Goal: Task Accomplishment & Management: Manage account settings

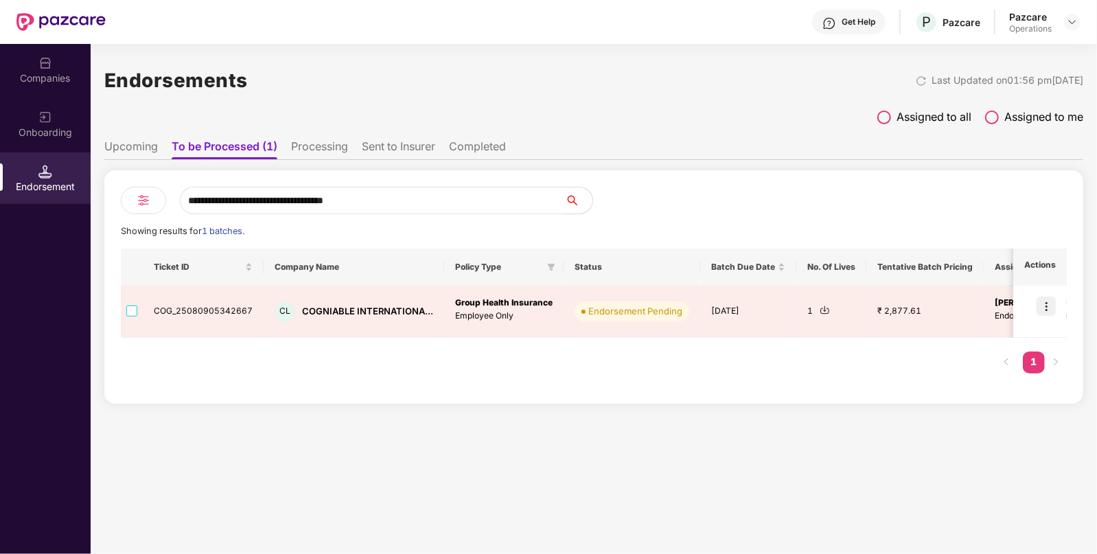
click at [426, 199] on input "**********" at bounding box center [372, 200] width 385 height 27
paste input "text"
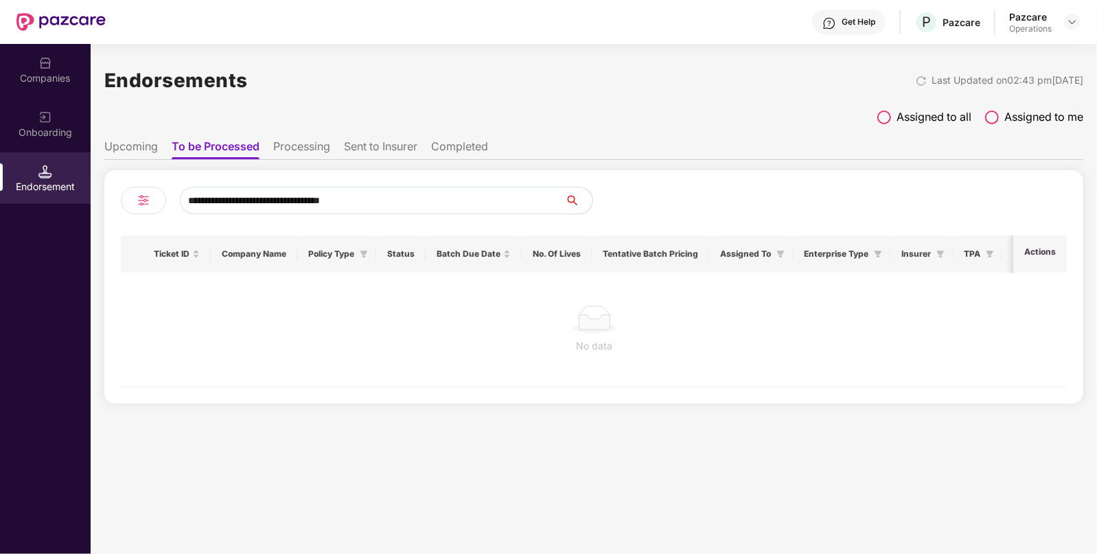
type input "**********"
click at [138, 144] on li "Upcoming" at bounding box center [131, 149] width 54 height 20
click at [192, 141] on li "To be Processed" at bounding box center [215, 149] width 86 height 20
click at [47, 87] on div "Companies" at bounding box center [45, 70] width 91 height 52
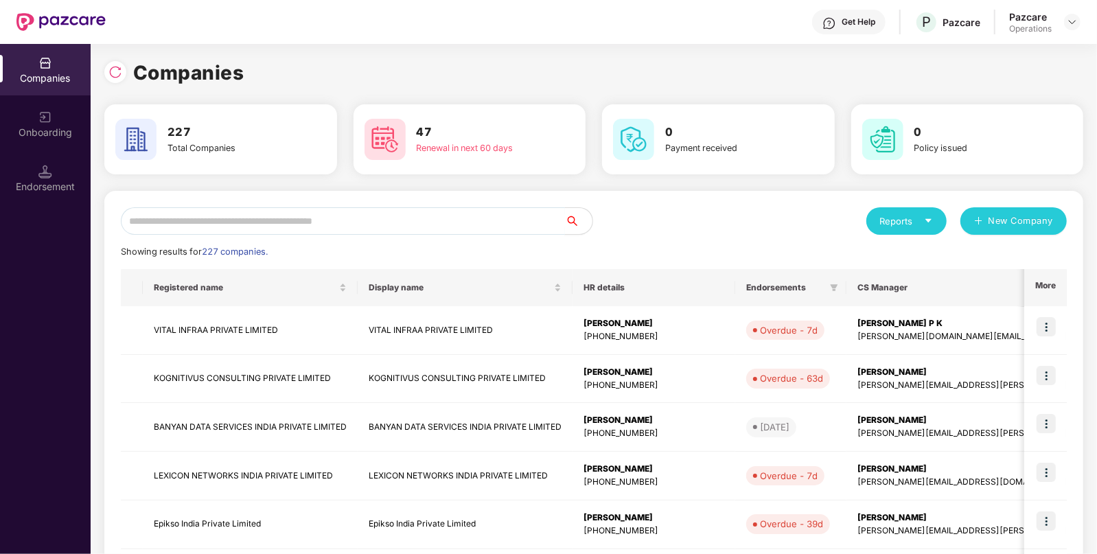
paste input "**********"
click at [255, 216] on input "text" at bounding box center [343, 220] width 444 height 27
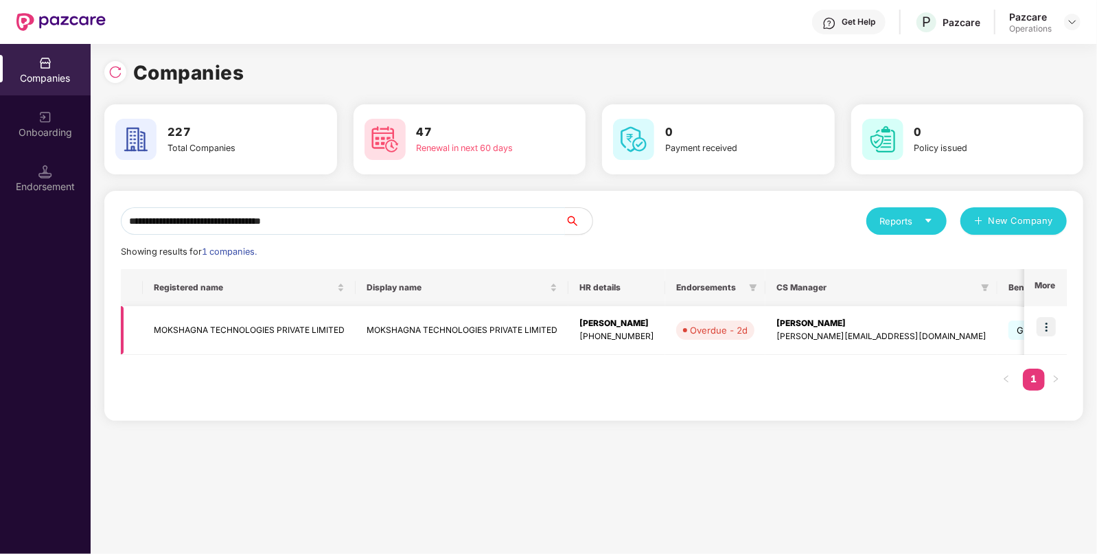
type input "**********"
click at [1047, 323] on img at bounding box center [1046, 326] width 19 height 19
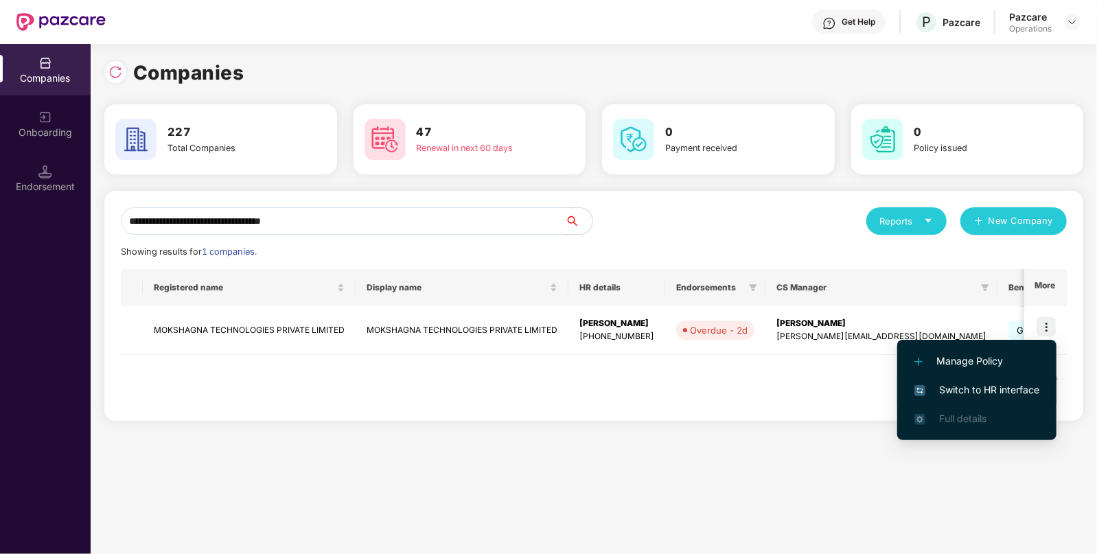
click at [978, 383] on span "Switch to HR interface" at bounding box center [977, 390] width 125 height 15
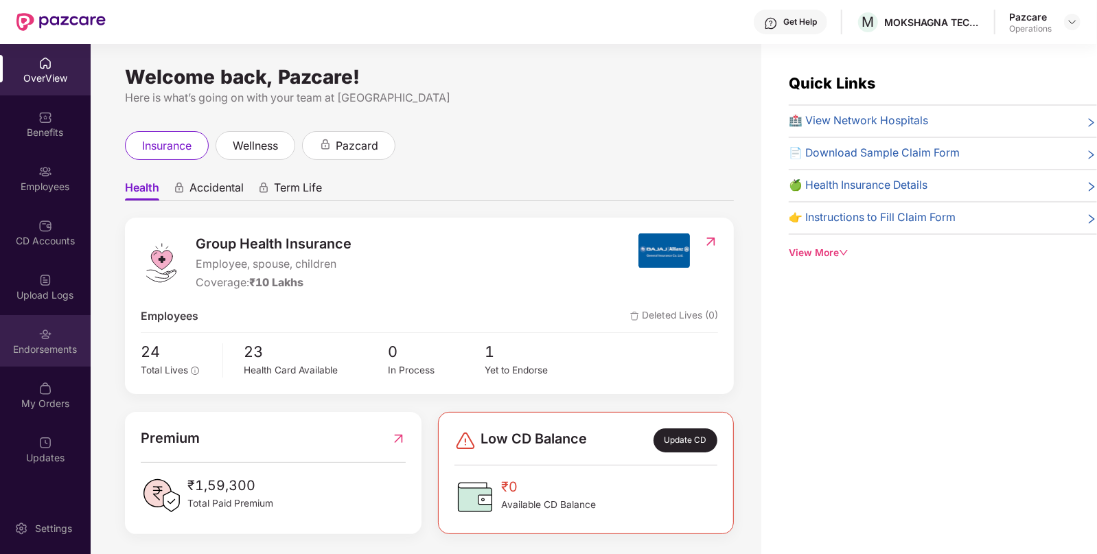
click at [52, 341] on div "Endorsements" at bounding box center [45, 341] width 91 height 52
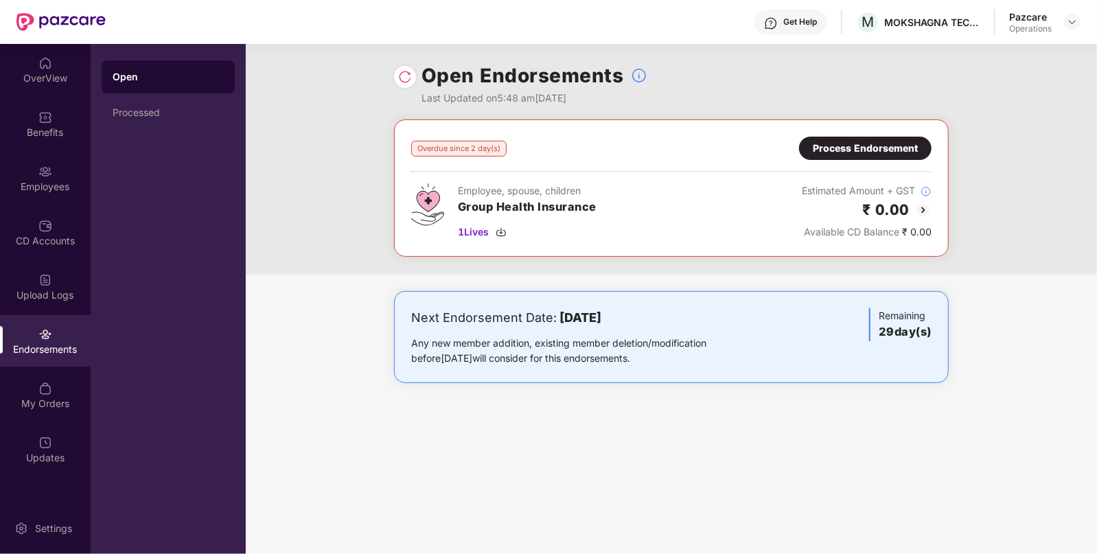
click at [927, 206] on img at bounding box center [923, 210] width 16 height 16
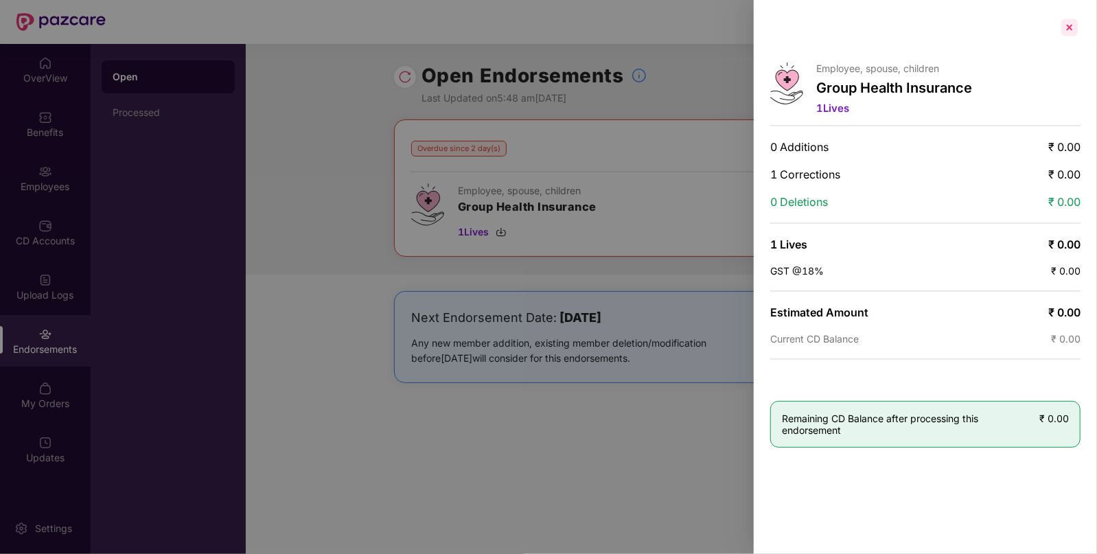
click at [1065, 25] on div at bounding box center [1070, 27] width 22 height 22
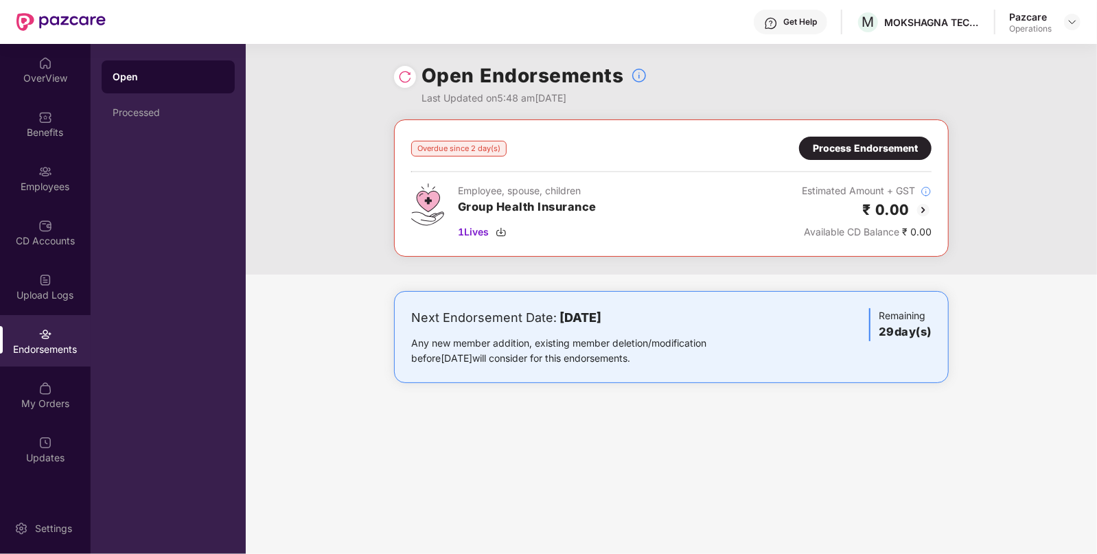
click at [411, 73] on img at bounding box center [405, 77] width 14 height 14
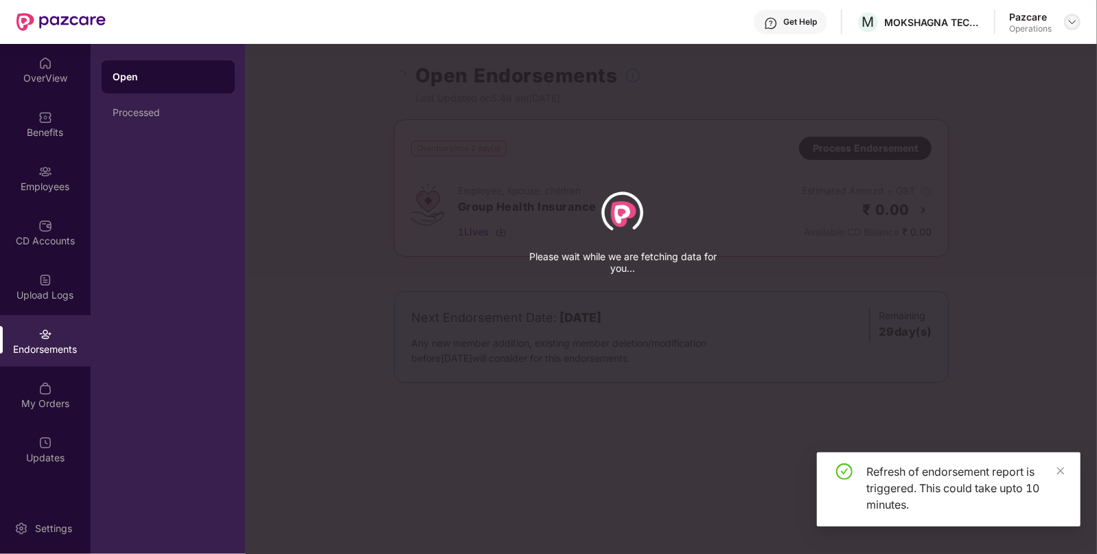
drag, startPoint x: 1075, startPoint y: 37, endPoint x: 1072, endPoint y: 20, distance: 17.5
click at [1072, 20] on div "Get Help M MOKSHAGNA TECHNOLOGIES PRIVATE LIMITED Pazcare Operations" at bounding box center [593, 22] width 975 height 44
click at [1072, 20] on img at bounding box center [1072, 21] width 11 height 11
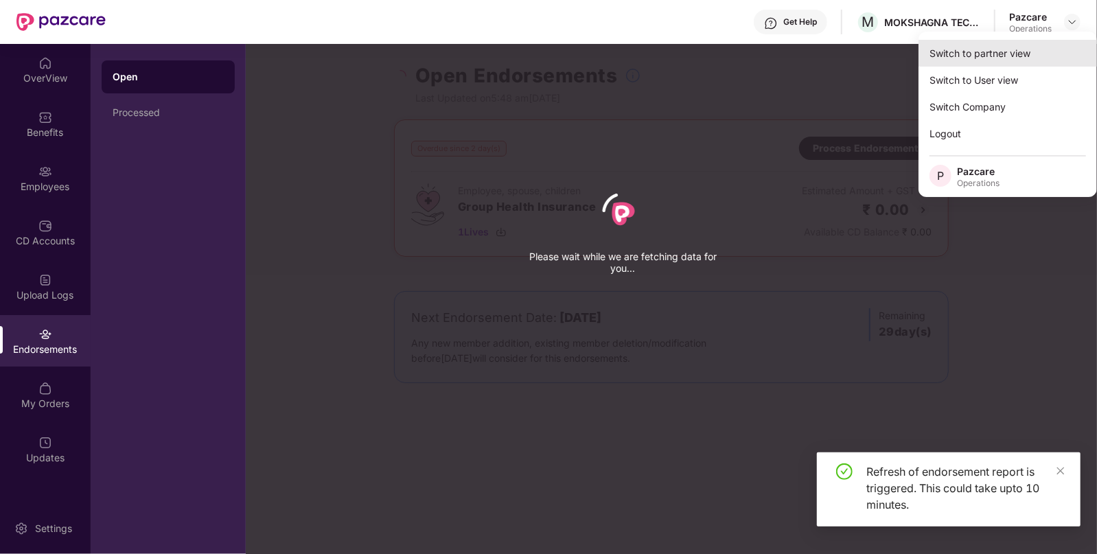
click at [954, 61] on div "Switch to partner view" at bounding box center [1008, 53] width 179 height 27
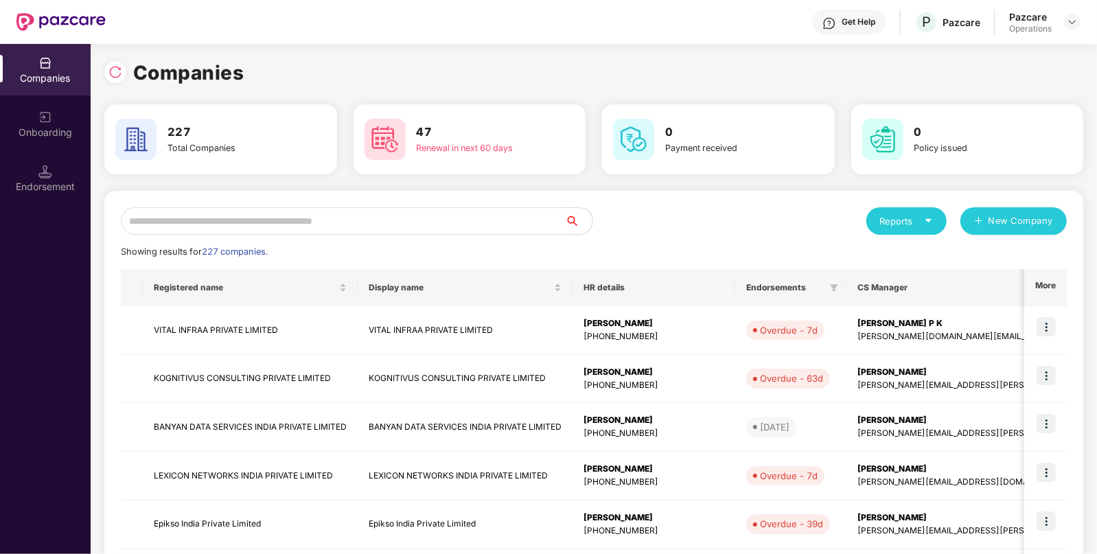
click at [214, 224] on input "text" at bounding box center [343, 220] width 444 height 27
paste input "**********"
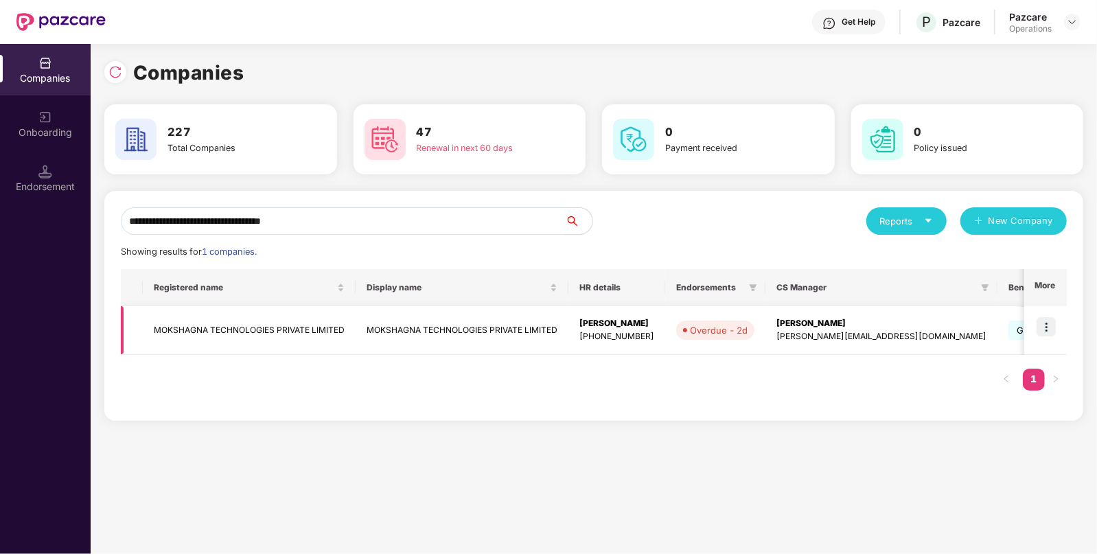
type input "**********"
click at [1051, 324] on img at bounding box center [1046, 326] width 19 height 19
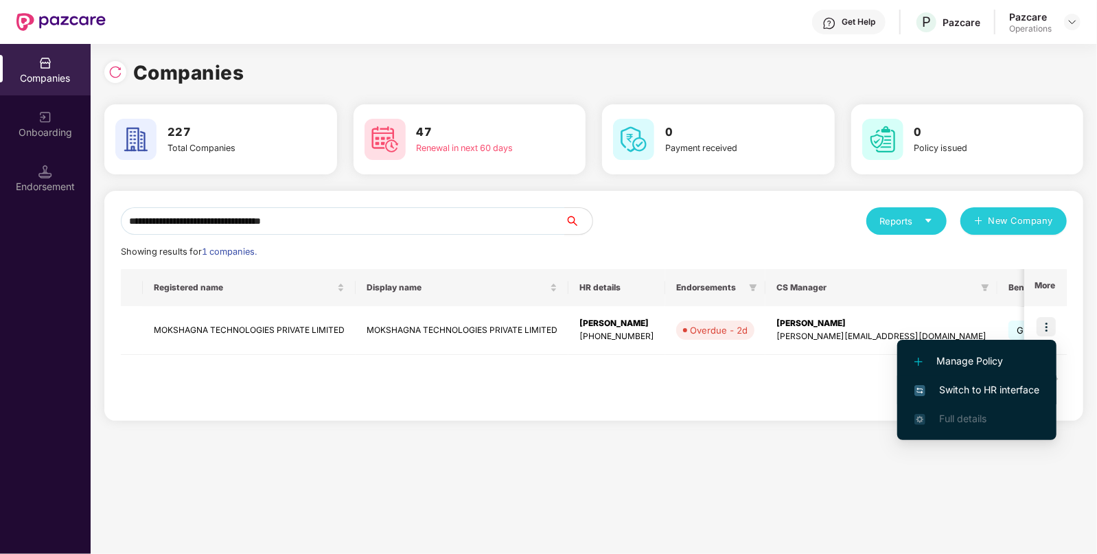
click at [955, 385] on span "Switch to HR interface" at bounding box center [977, 390] width 125 height 15
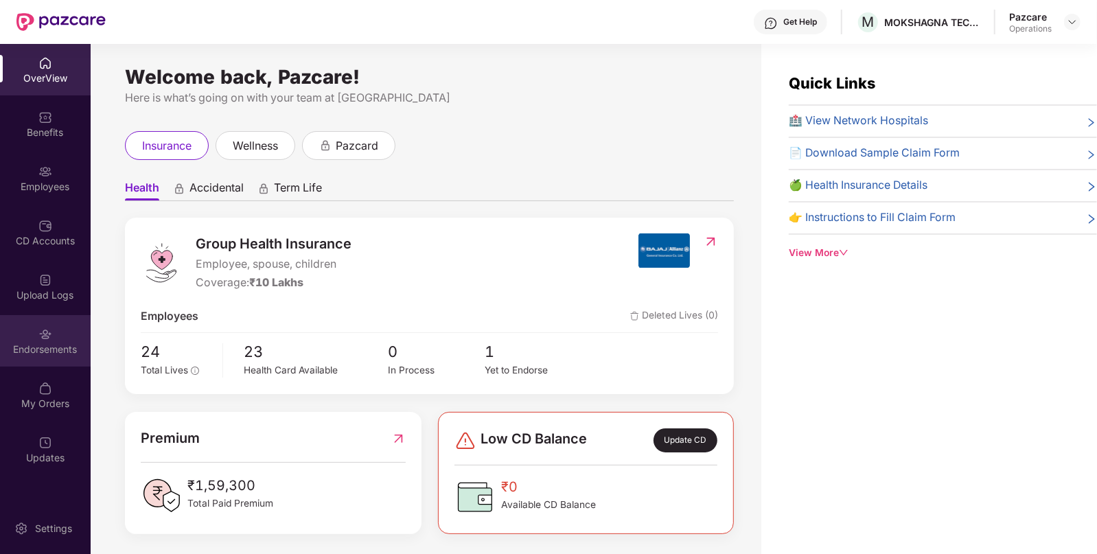
click at [62, 334] on div "Endorsements" at bounding box center [45, 341] width 91 height 52
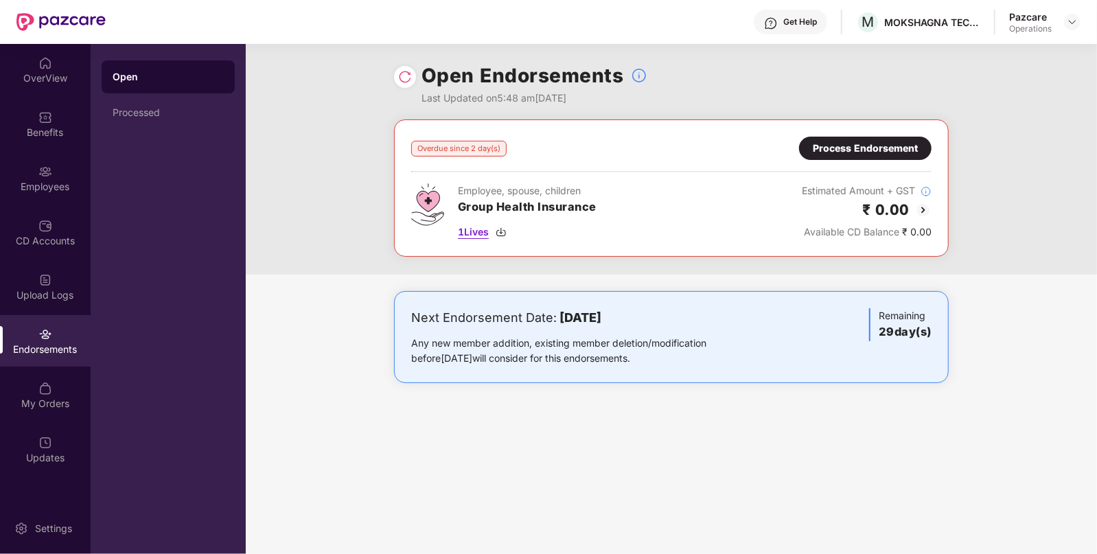
click at [501, 227] on img at bounding box center [501, 232] width 11 height 11
click at [923, 210] on img at bounding box center [923, 210] width 16 height 16
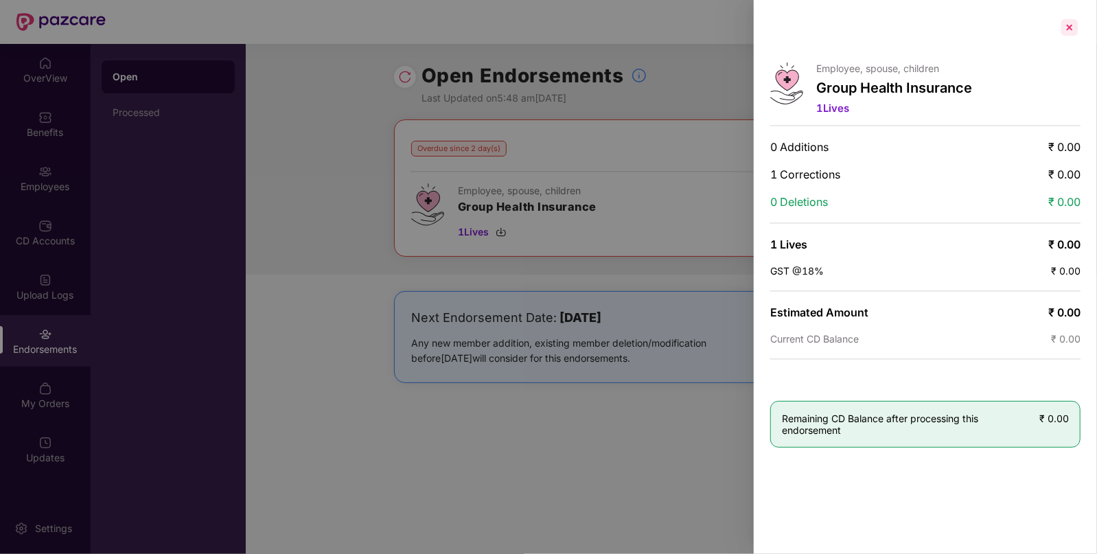
click at [1071, 27] on div at bounding box center [1070, 27] width 22 height 22
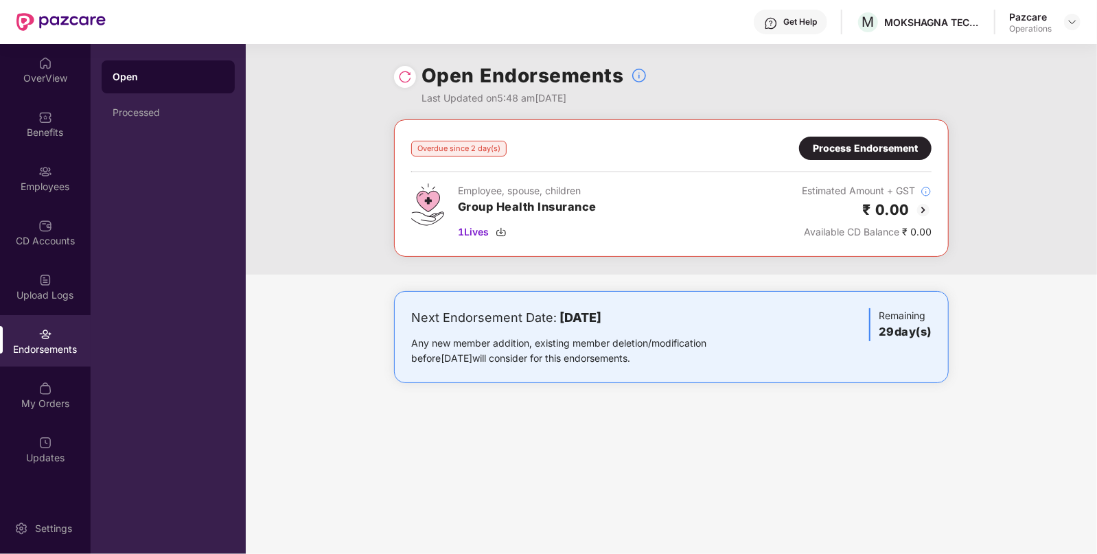
click at [876, 134] on div "Overdue since 2 day(s) Process Endorsement Employee, spouse, children Group Hea…" at bounding box center [671, 187] width 555 height 137
click at [854, 152] on div "Process Endorsement" at bounding box center [865, 148] width 105 height 15
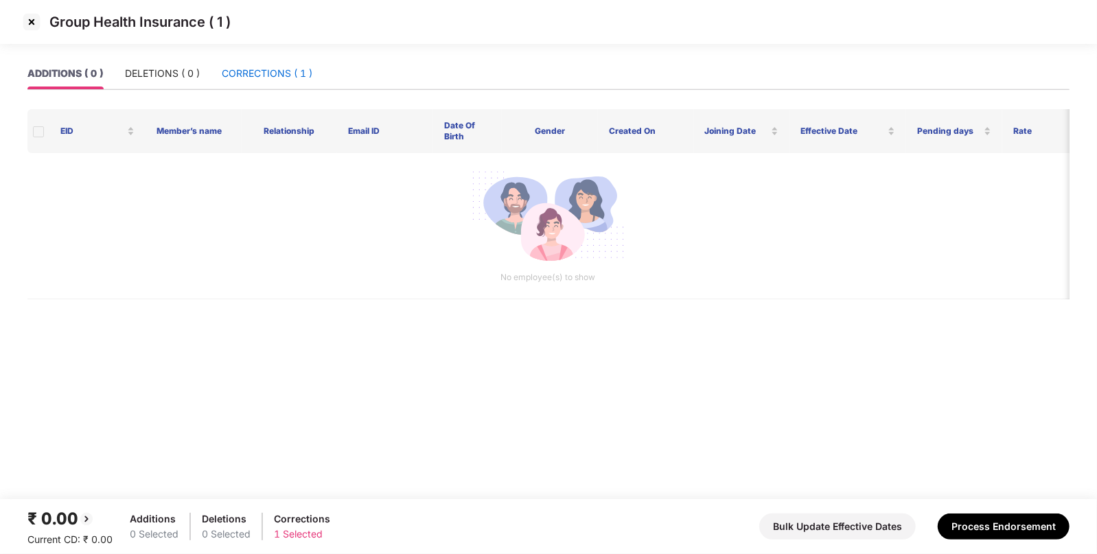
click at [266, 73] on div "CORRECTIONS ( 1 )" at bounding box center [267, 73] width 91 height 15
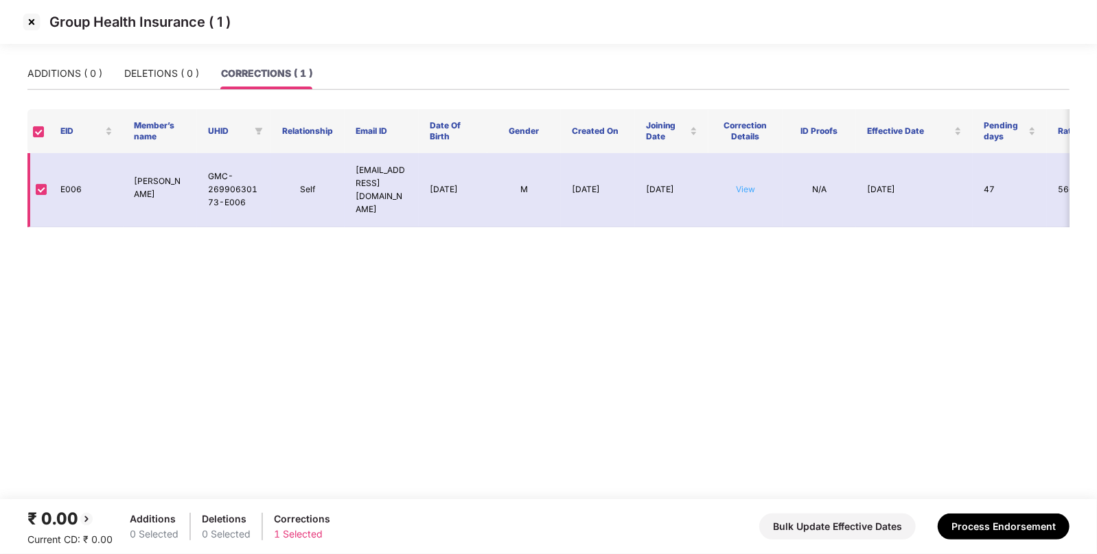
click at [743, 184] on link "View" at bounding box center [745, 189] width 19 height 10
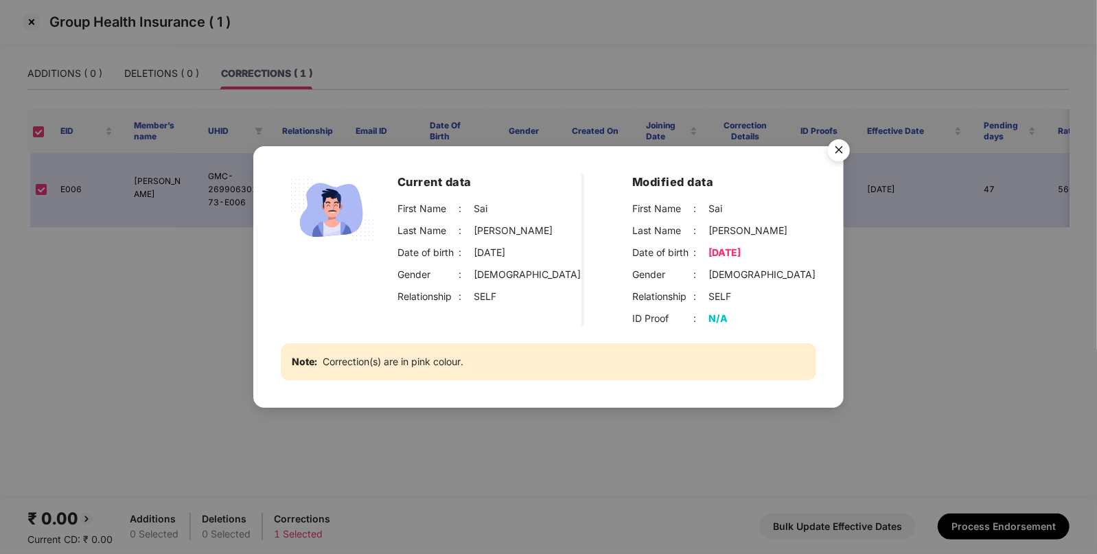
click at [832, 151] on img "Close" at bounding box center [839, 152] width 38 height 38
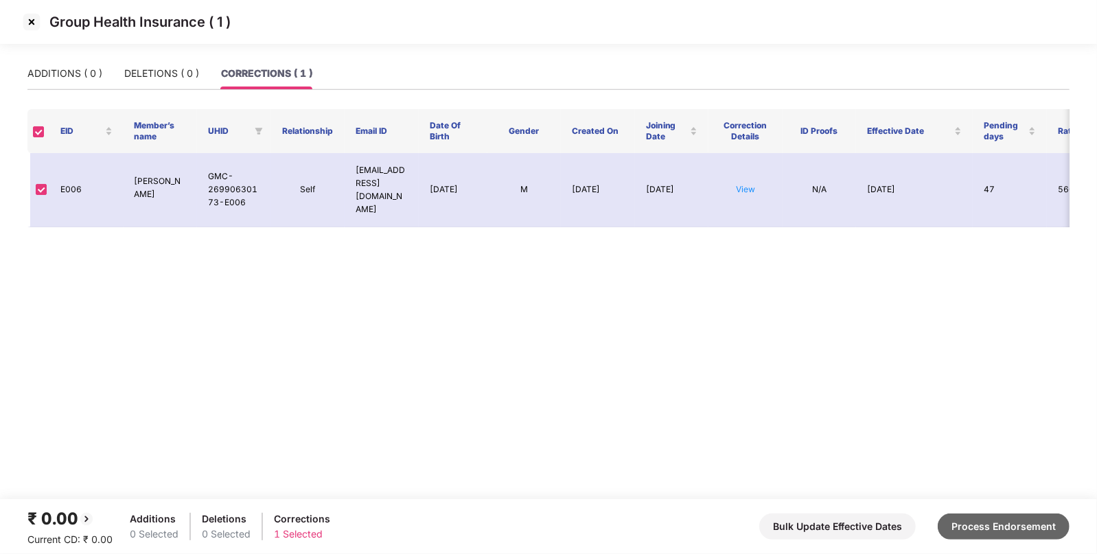
click at [980, 524] on button "Process Endorsement" at bounding box center [1004, 527] width 132 height 26
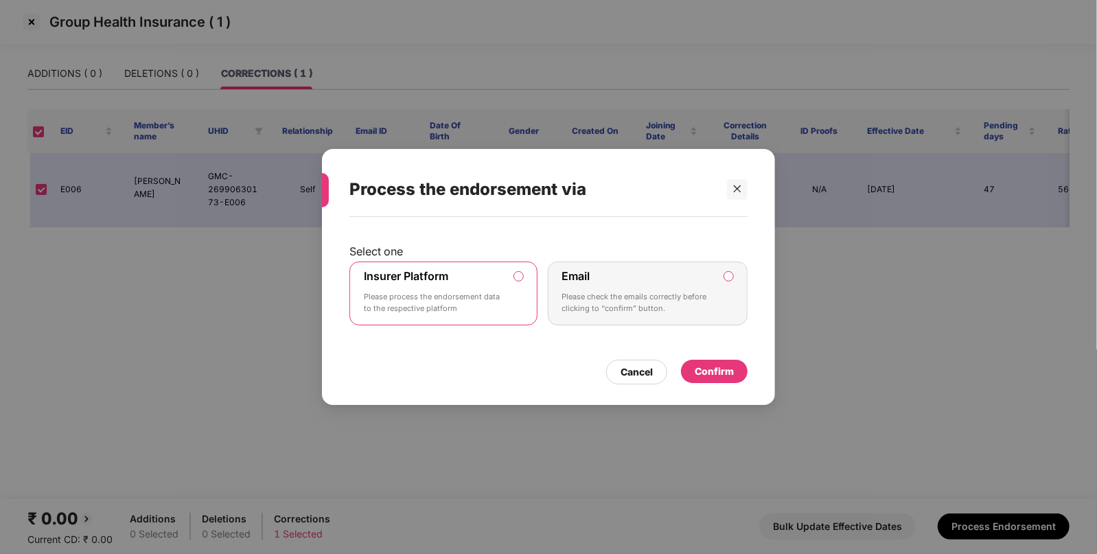
click at [713, 372] on div "Confirm" at bounding box center [714, 371] width 39 height 15
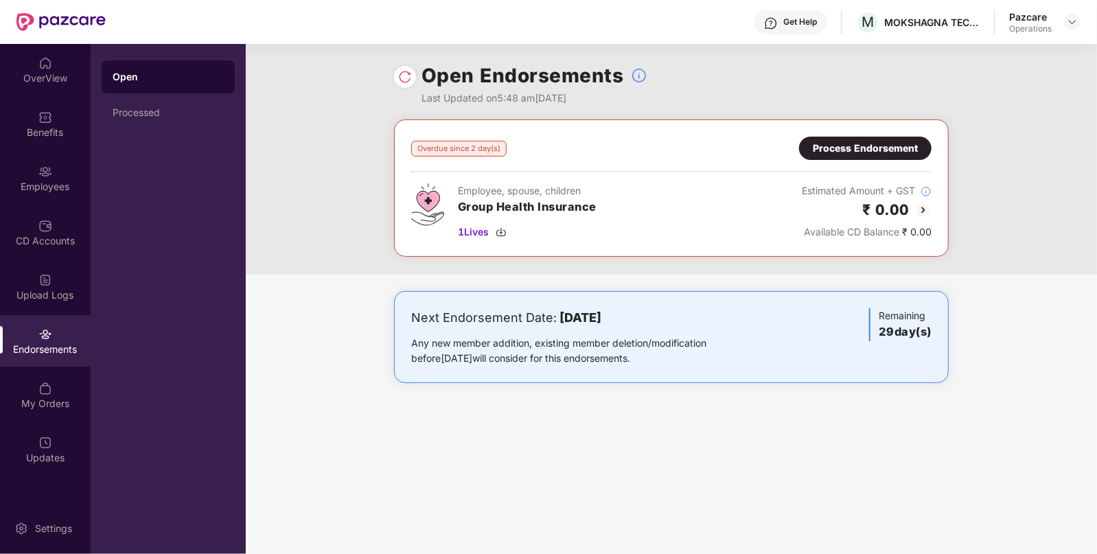
click at [407, 78] on img at bounding box center [405, 77] width 14 height 14
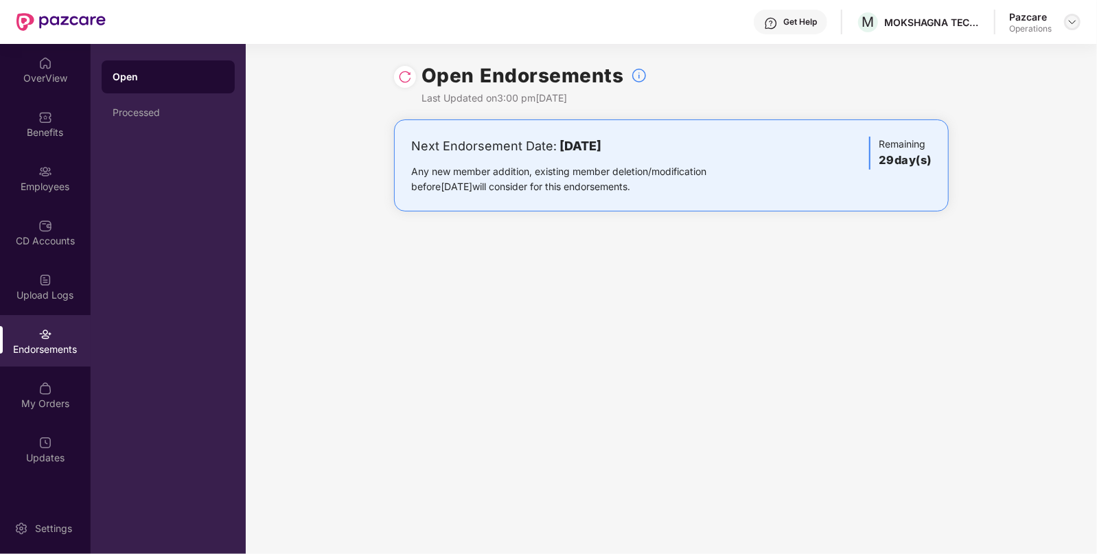
click at [1069, 17] on img at bounding box center [1072, 21] width 11 height 11
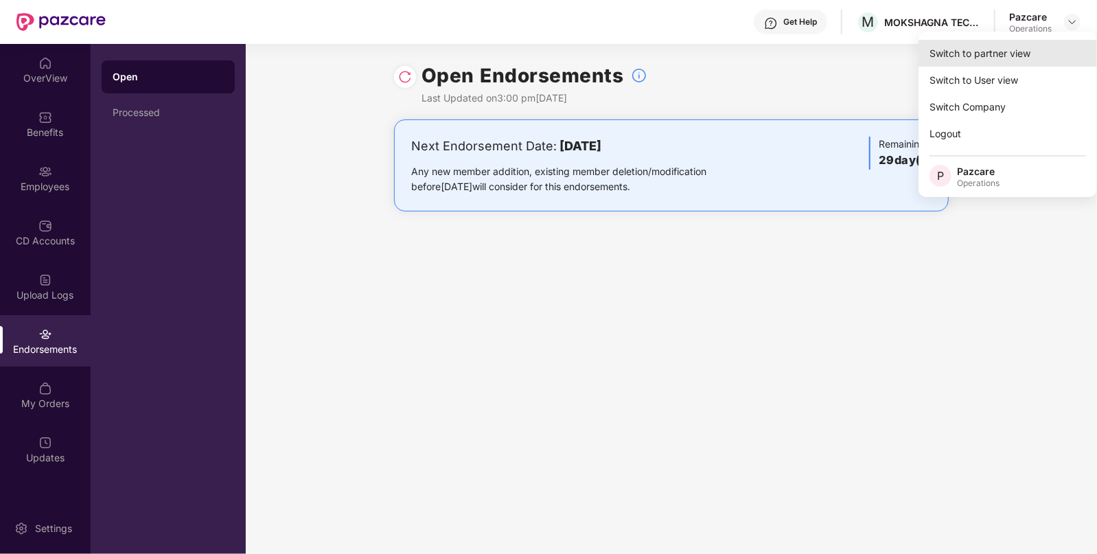
click at [982, 51] on div "Switch to partner view" at bounding box center [1008, 53] width 179 height 27
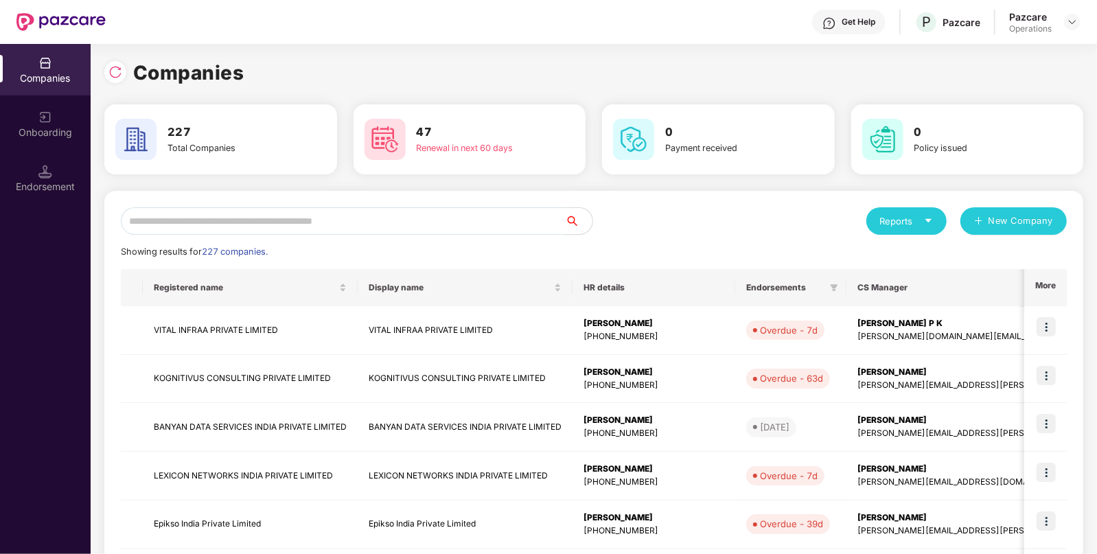
click at [411, 213] on input "text" at bounding box center [343, 220] width 444 height 27
paste input "**********"
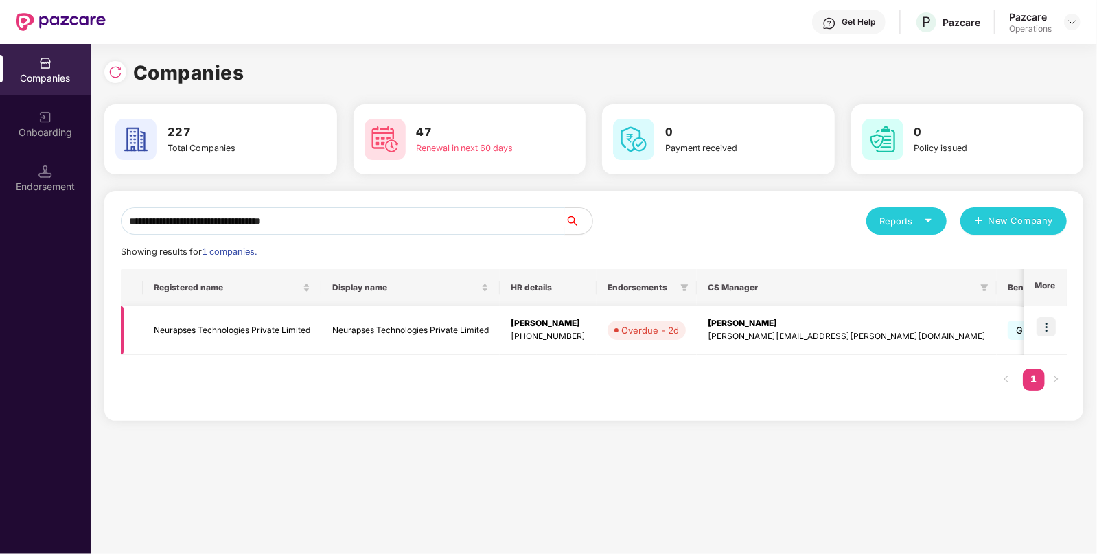
type input "**********"
click at [1053, 326] on img at bounding box center [1046, 326] width 19 height 19
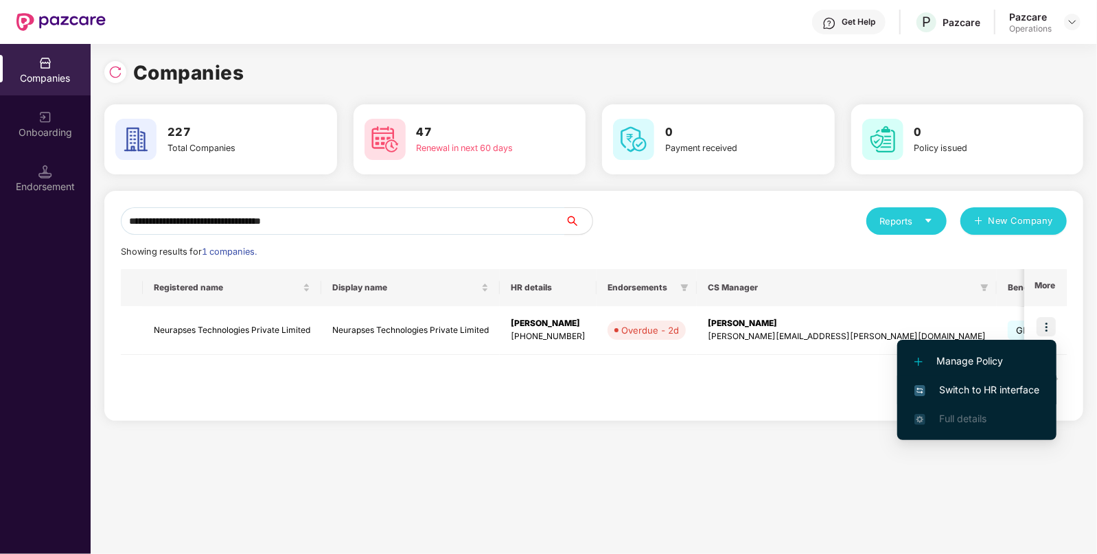
click at [979, 389] on span "Switch to HR interface" at bounding box center [977, 390] width 125 height 15
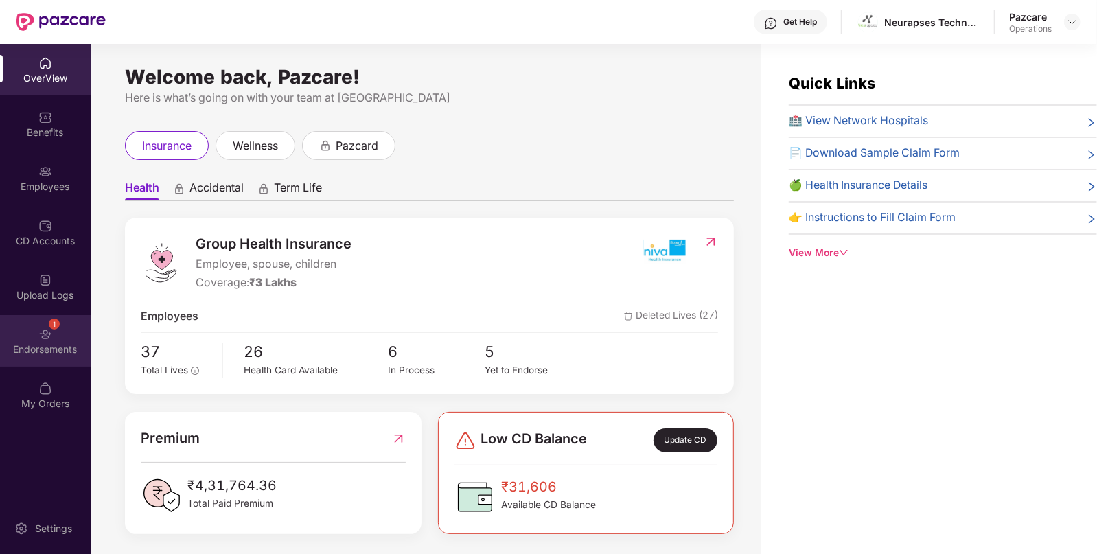
click at [33, 338] on div "1 Endorsements" at bounding box center [45, 341] width 91 height 52
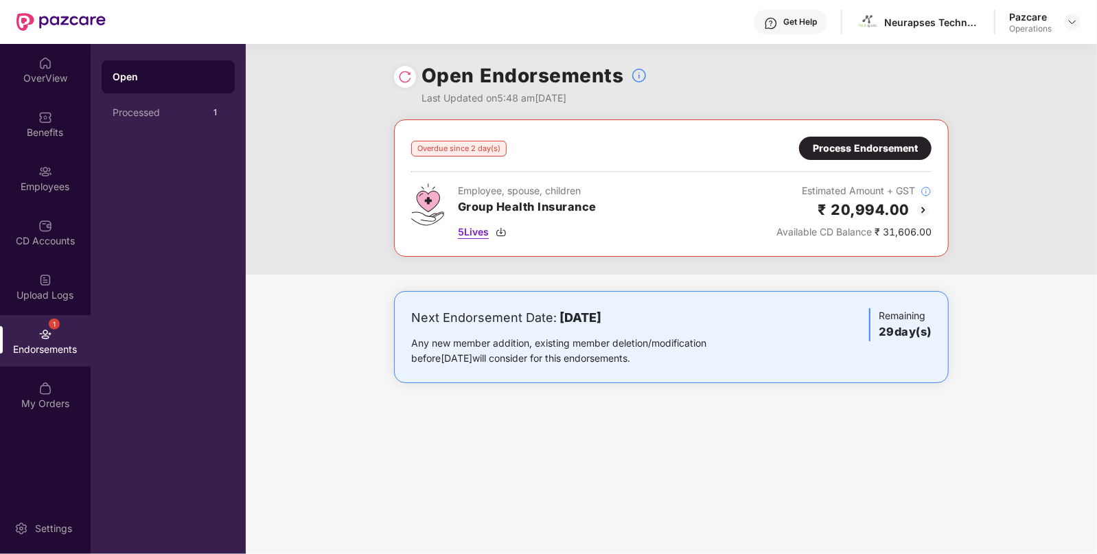
click at [503, 234] on img at bounding box center [501, 232] width 11 height 11
click at [844, 146] on div "Process Endorsement" at bounding box center [865, 148] width 105 height 15
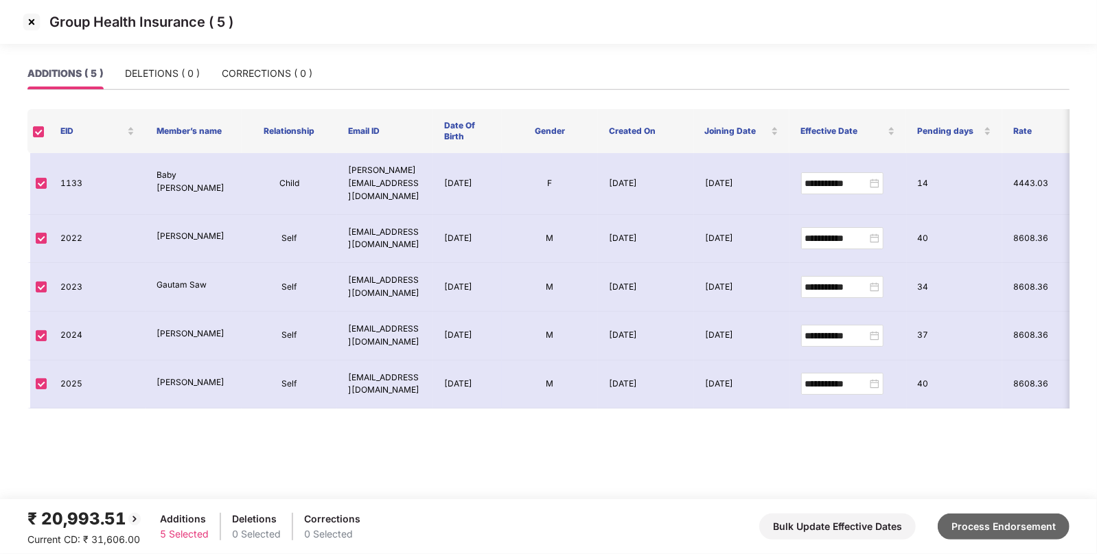
click at [1010, 514] on button "Process Endorsement" at bounding box center [1004, 527] width 132 height 26
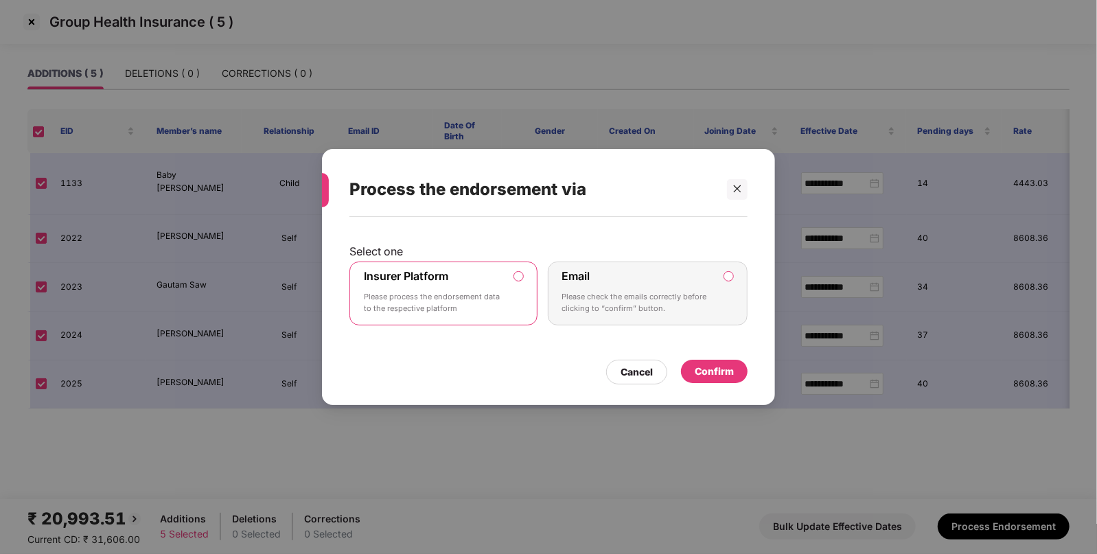
click at [708, 364] on div "Confirm" at bounding box center [714, 371] width 39 height 15
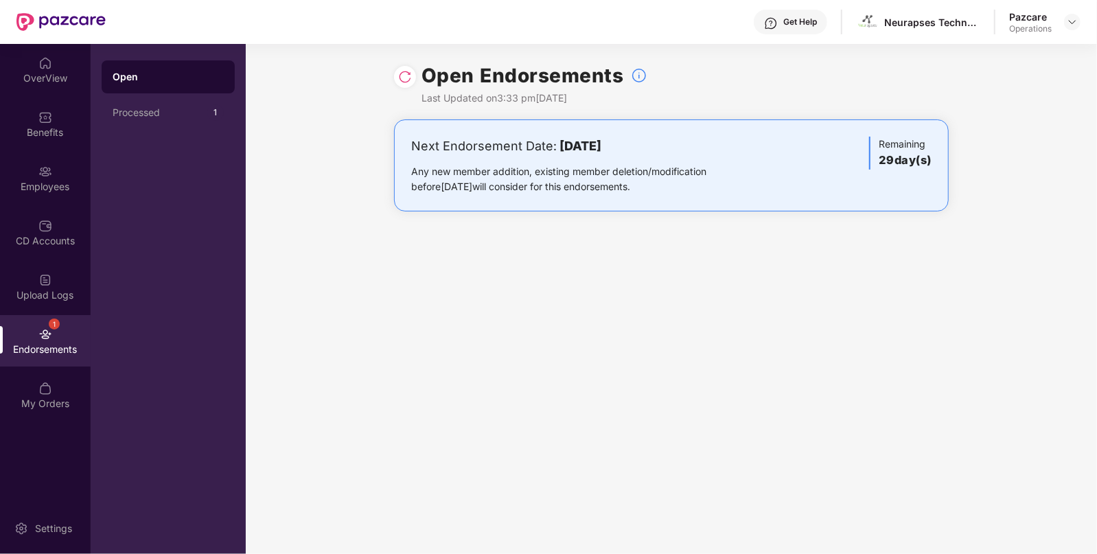
click at [1082, 19] on header "Get Help Neurapses Technologies Private Limited Pazcare Operations" at bounding box center [548, 22] width 1097 height 44
click at [1075, 19] on img at bounding box center [1072, 21] width 11 height 11
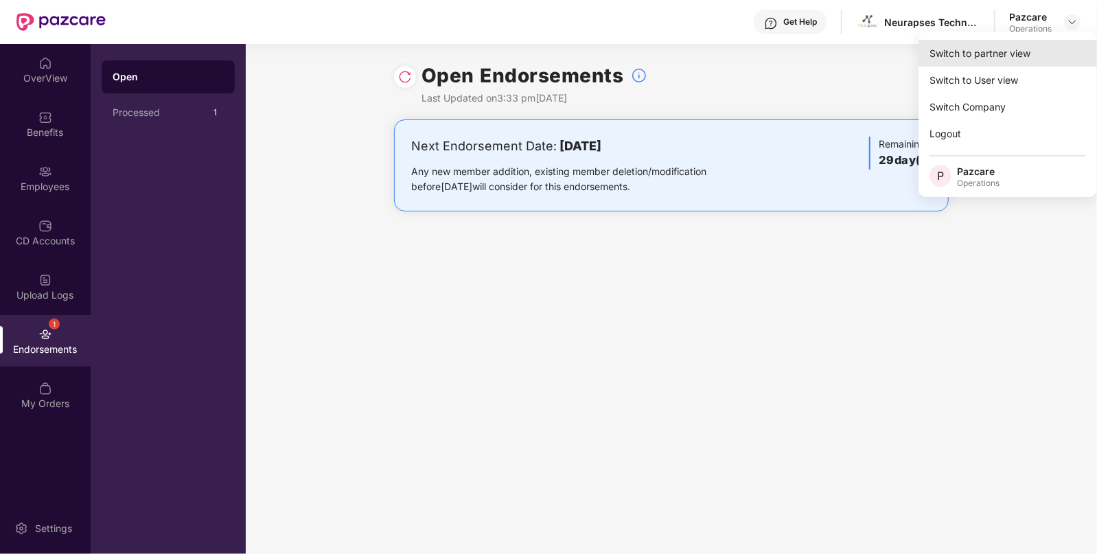
click at [989, 59] on div "Switch to partner view" at bounding box center [1008, 53] width 179 height 27
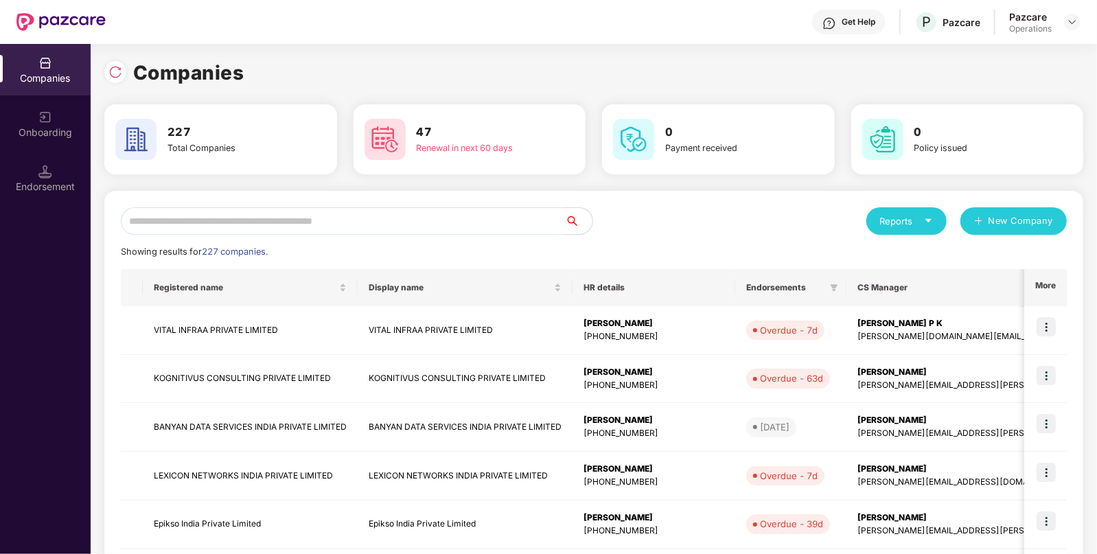
click at [413, 218] on input "text" at bounding box center [343, 220] width 444 height 27
paste input "**********"
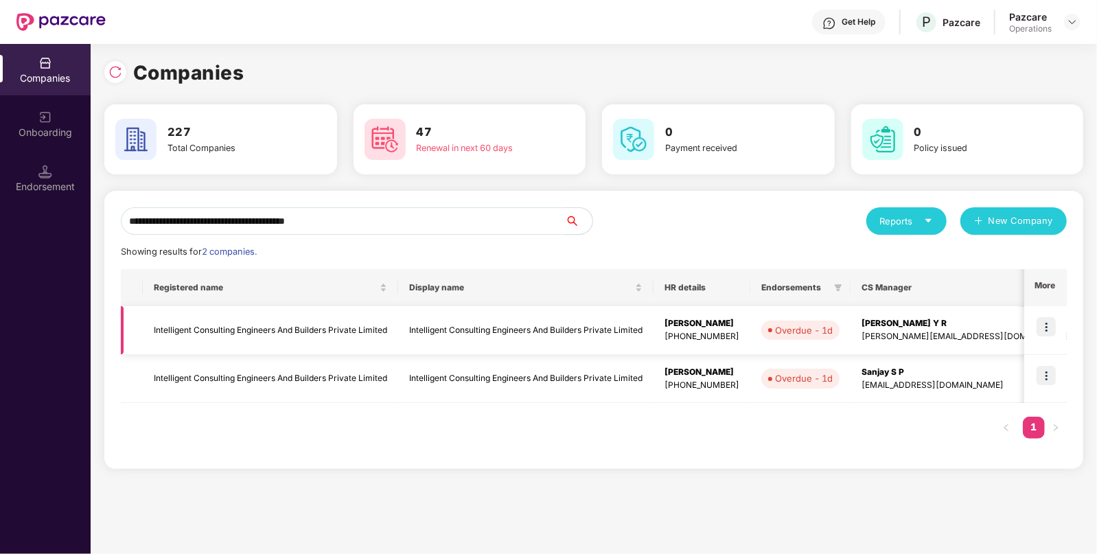
type input "**********"
click at [308, 342] on td "Intelligent Consulting Engineers And Builders Private Limited" at bounding box center [270, 330] width 255 height 49
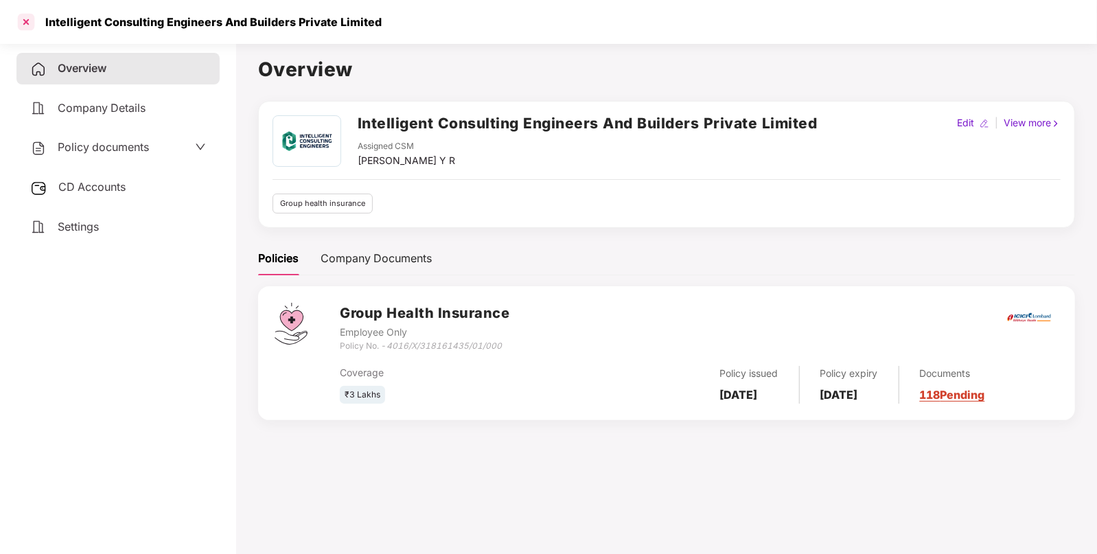
click at [25, 25] on div at bounding box center [26, 22] width 22 height 22
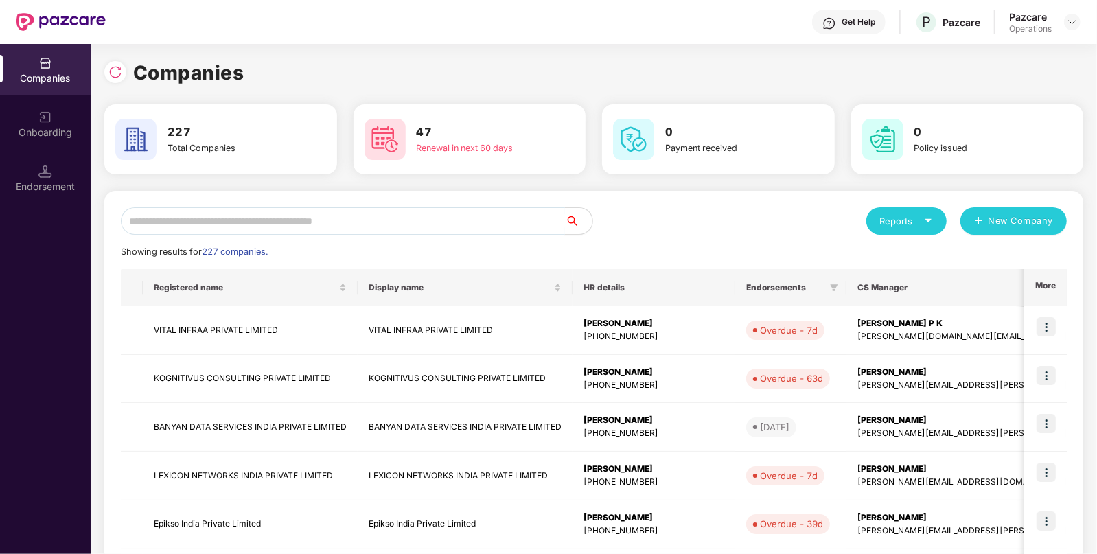
click at [332, 228] on input "text" at bounding box center [343, 220] width 444 height 27
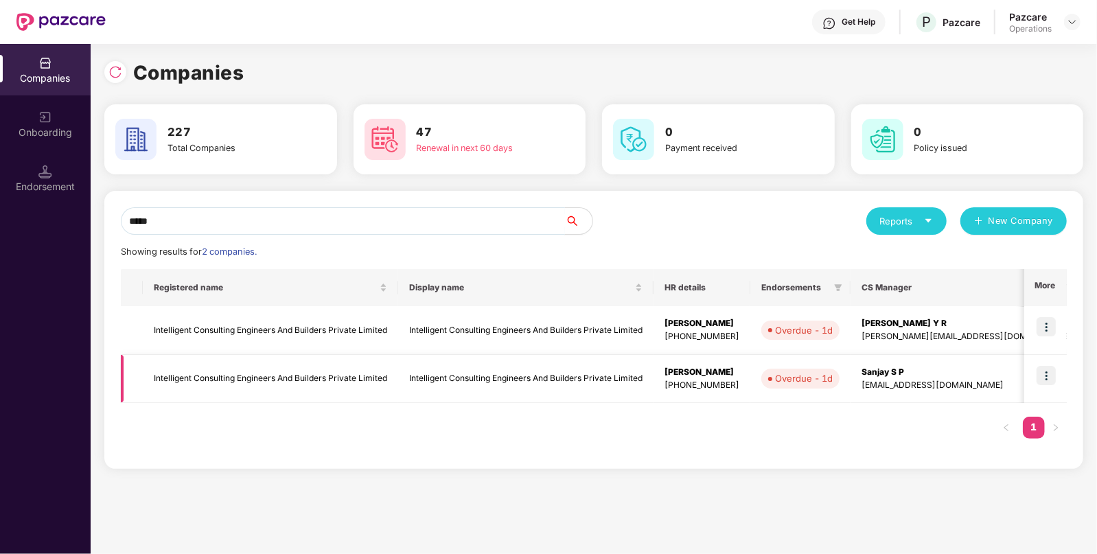
type input "*****"
click at [1054, 371] on img at bounding box center [1046, 375] width 19 height 19
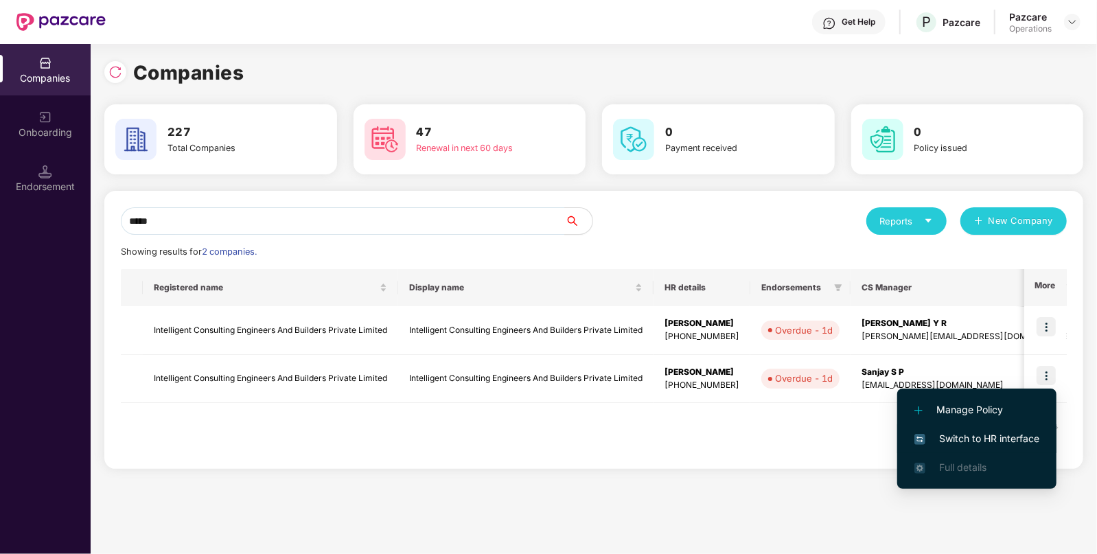
click at [955, 436] on span "Switch to HR interface" at bounding box center [977, 438] width 125 height 15
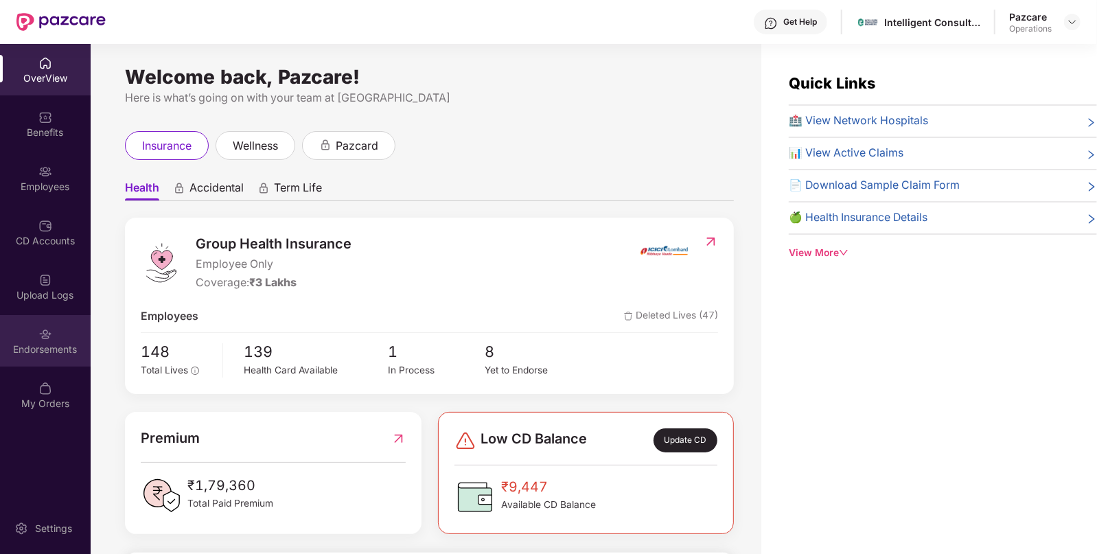
click at [87, 333] on div "Endorsements" at bounding box center [45, 341] width 91 height 52
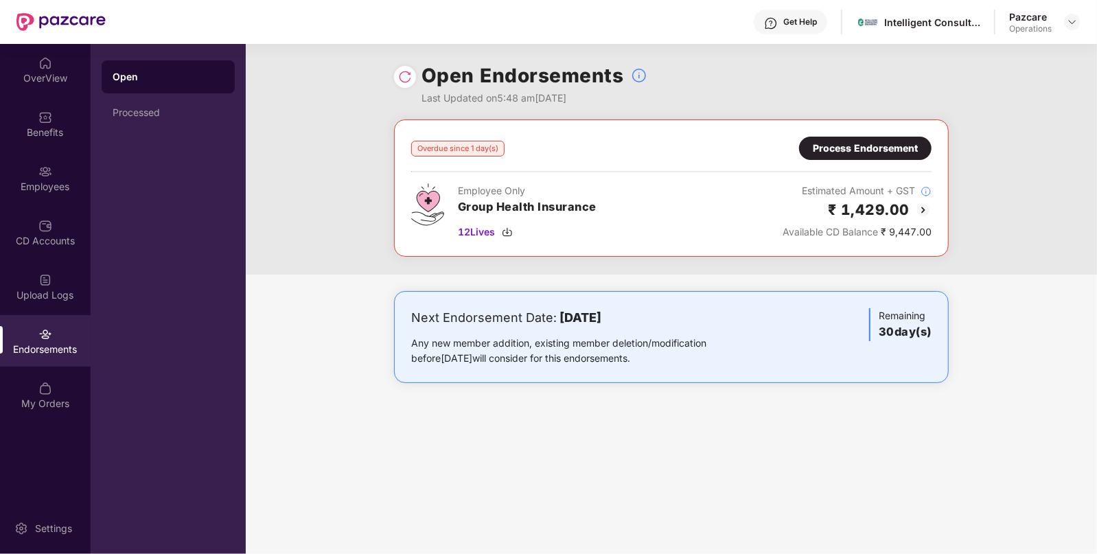
click at [924, 206] on img at bounding box center [923, 210] width 16 height 16
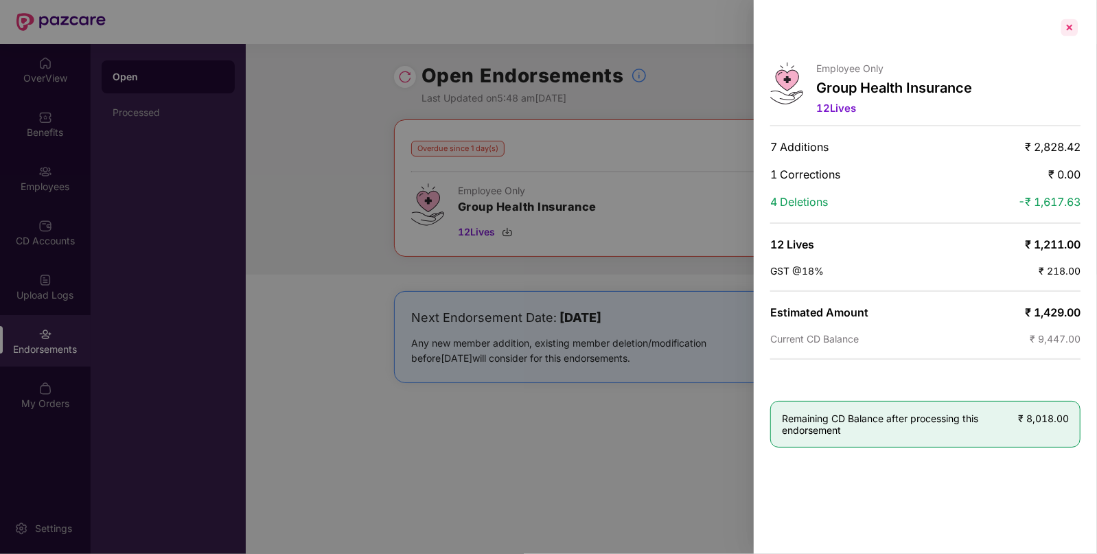
click at [1075, 23] on div at bounding box center [1070, 27] width 22 height 22
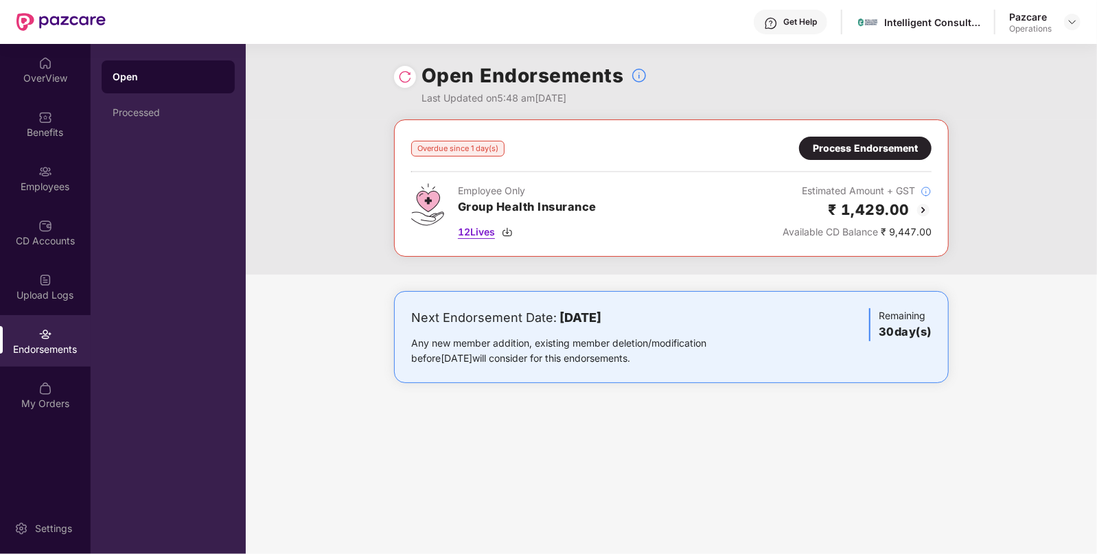
click at [512, 231] on img at bounding box center [507, 232] width 11 height 11
click at [52, 238] on div "CD Accounts" at bounding box center [45, 241] width 91 height 14
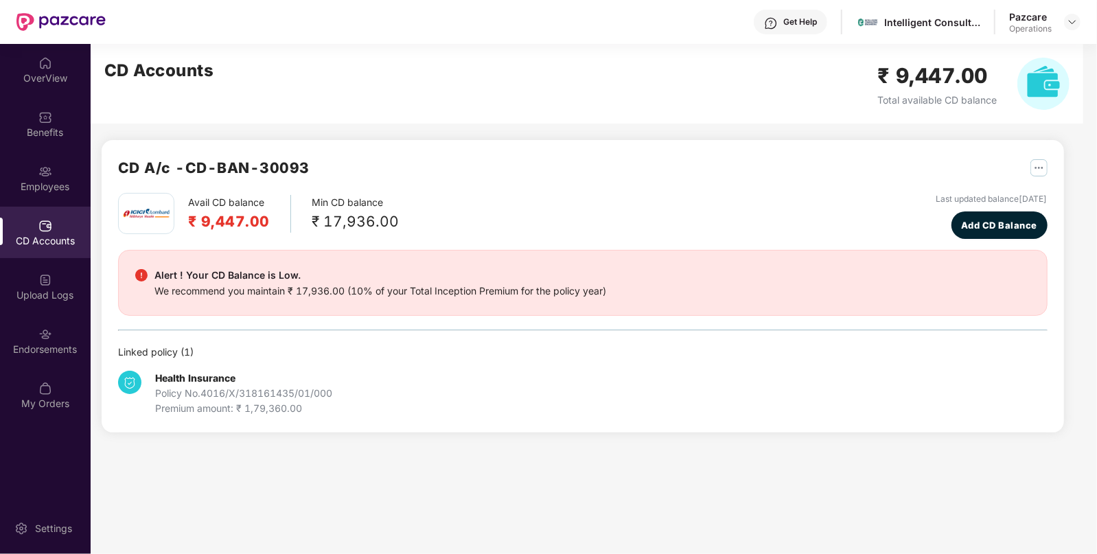
click at [185, 162] on h2 "CD A/c - CD-BAN-30093" at bounding box center [214, 168] width 192 height 23
drag, startPoint x: 190, startPoint y: 165, endPoint x: 309, endPoint y: 170, distance: 118.9
click at [309, 170] on h2 "CD A/c - CD-BAN-30093" at bounding box center [214, 168] width 192 height 23
copy h2 "CD-BAN-30093"
click at [54, 343] on div "Endorsements" at bounding box center [45, 350] width 91 height 14
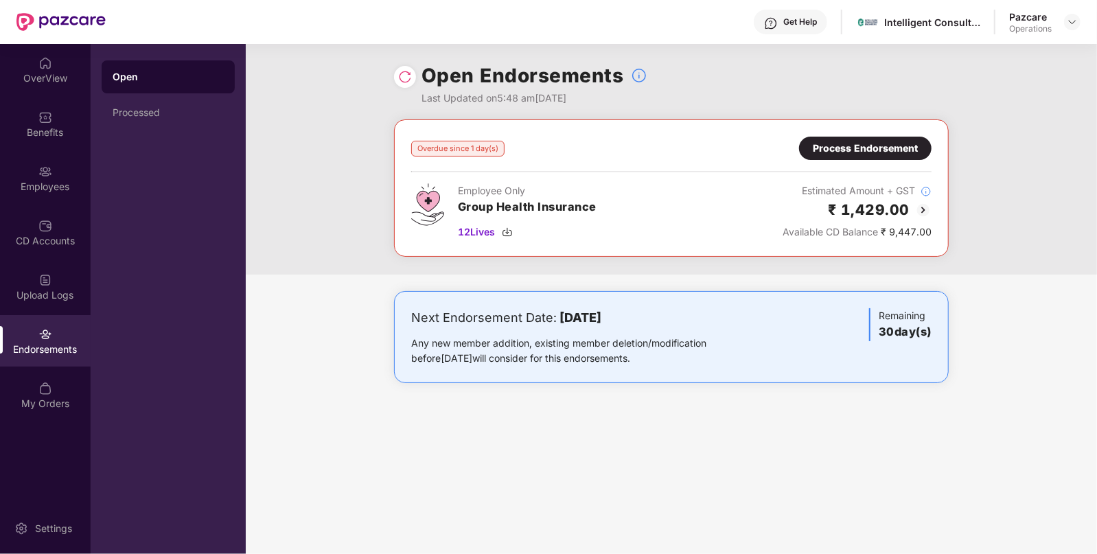
click at [922, 202] on img at bounding box center [923, 210] width 16 height 16
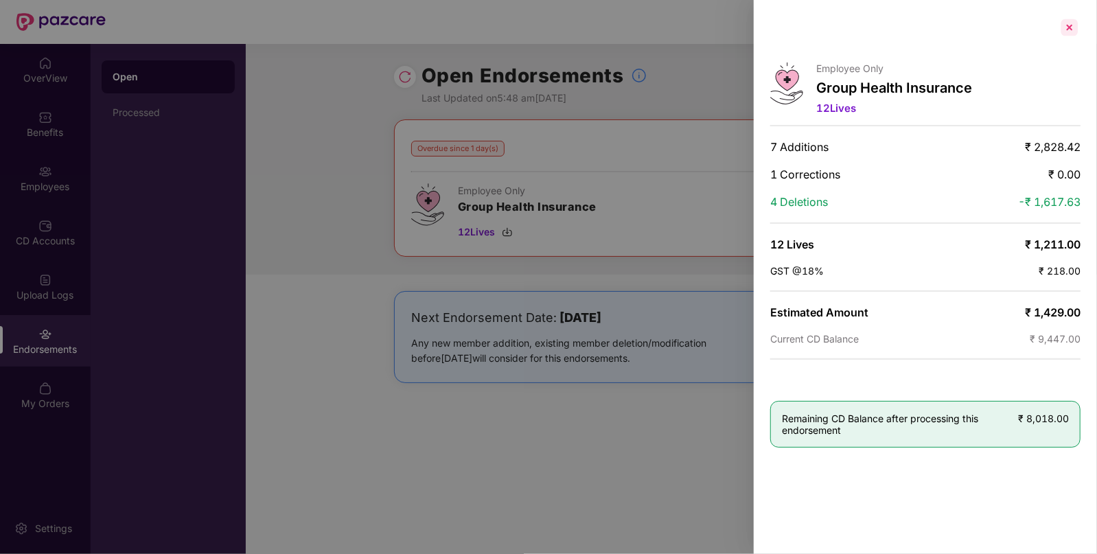
click at [1067, 30] on div at bounding box center [1070, 27] width 22 height 22
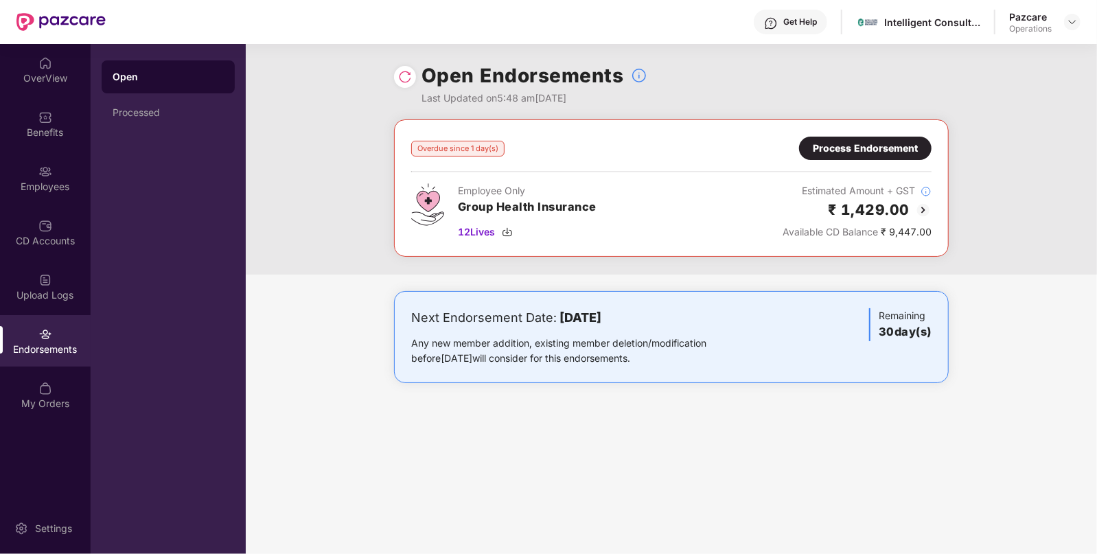
click at [856, 146] on div "Process Endorsement" at bounding box center [865, 148] width 105 height 15
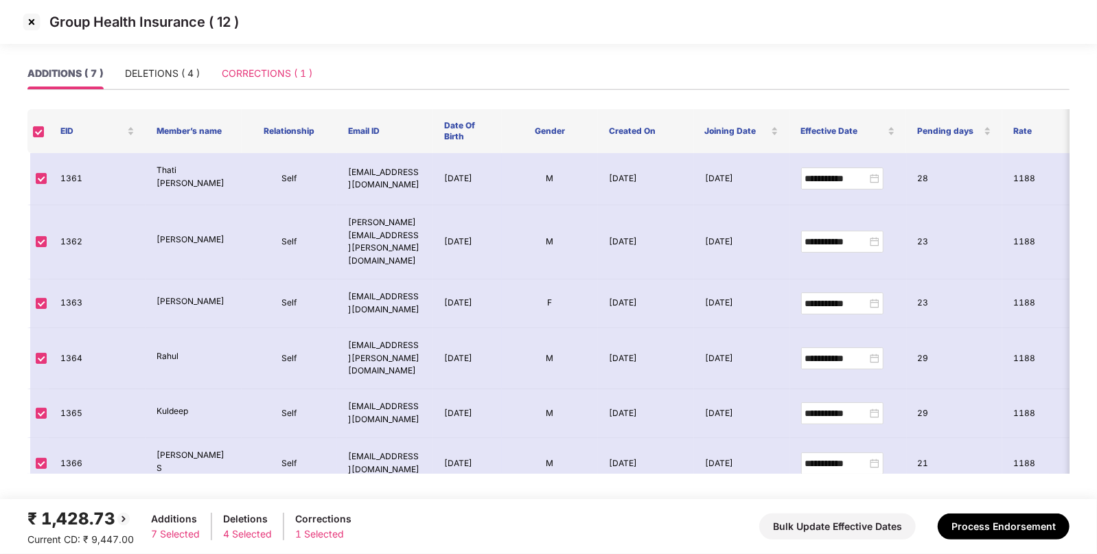
click at [261, 82] on div "CORRECTIONS ( 1 )" at bounding box center [267, 74] width 91 height 32
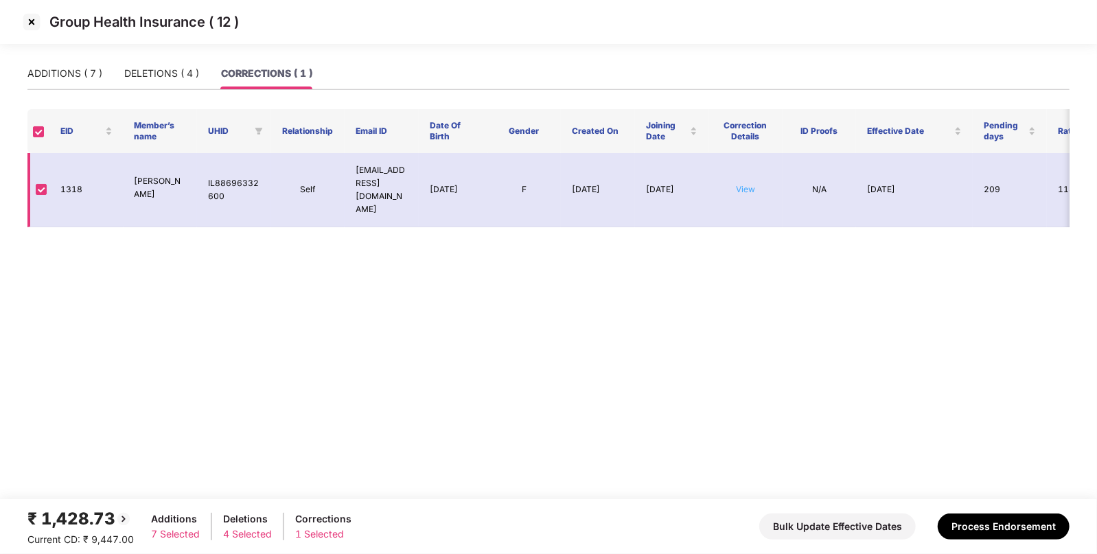
click at [748, 183] on td "View" at bounding box center [746, 190] width 74 height 74
click at [744, 187] on link "View" at bounding box center [745, 189] width 19 height 10
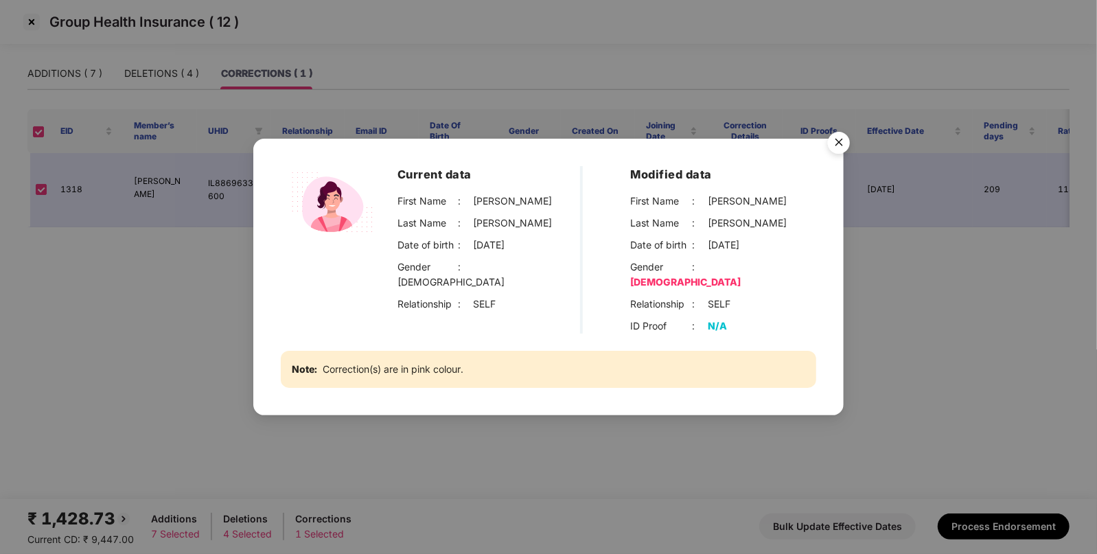
click at [838, 149] on img "Close" at bounding box center [839, 145] width 38 height 38
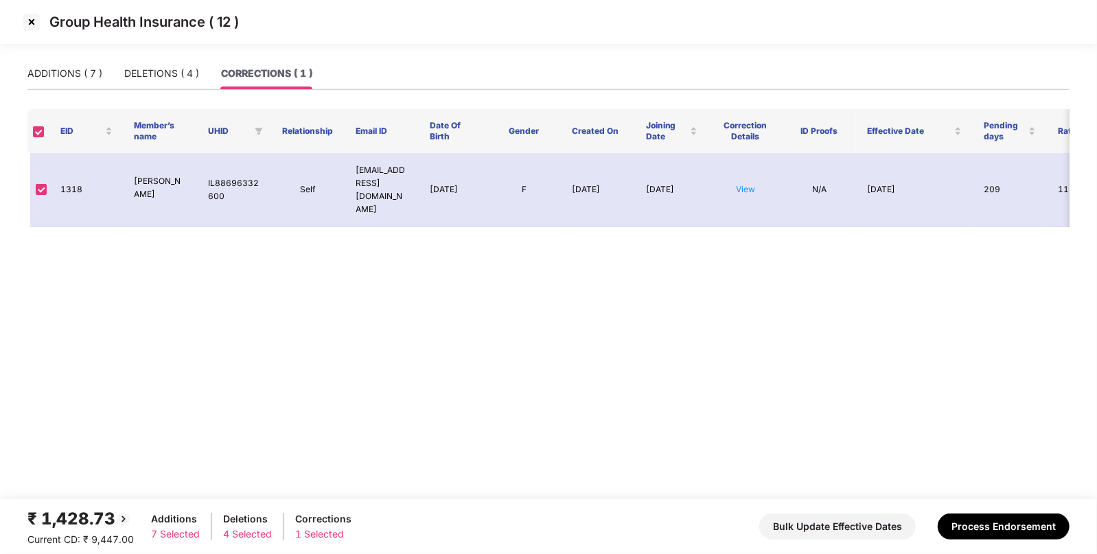
click at [200, 67] on div "ADDITIONS ( 7 ) DELETIONS ( 4 ) CORRECTIONS ( 1 )" at bounding box center [169, 74] width 285 height 32
click at [146, 73] on div "DELETIONS ( 4 )" at bounding box center [161, 73] width 75 height 15
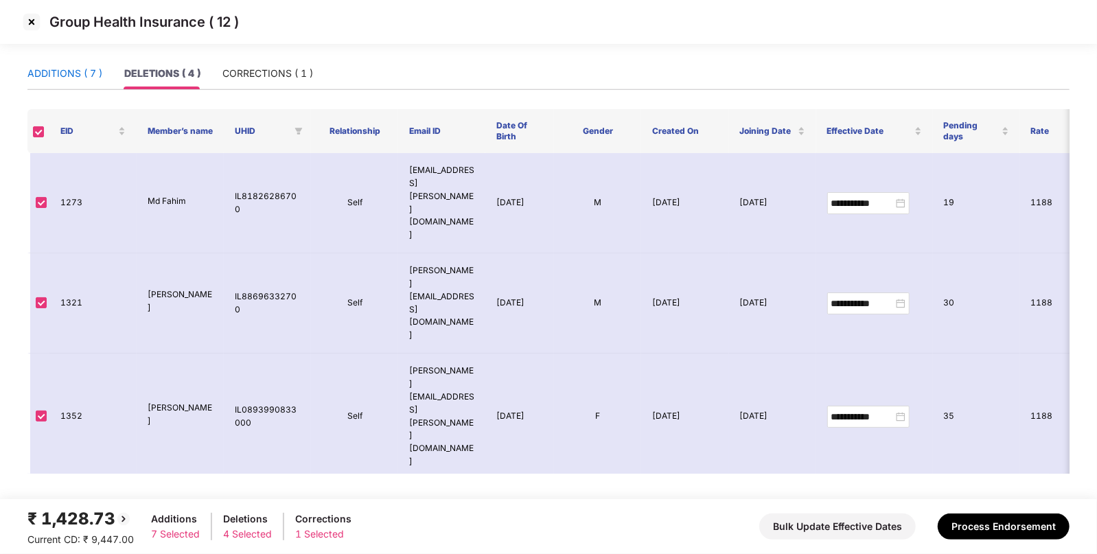
click at [58, 76] on div "ADDITIONS ( 7 )" at bounding box center [64, 73] width 75 height 15
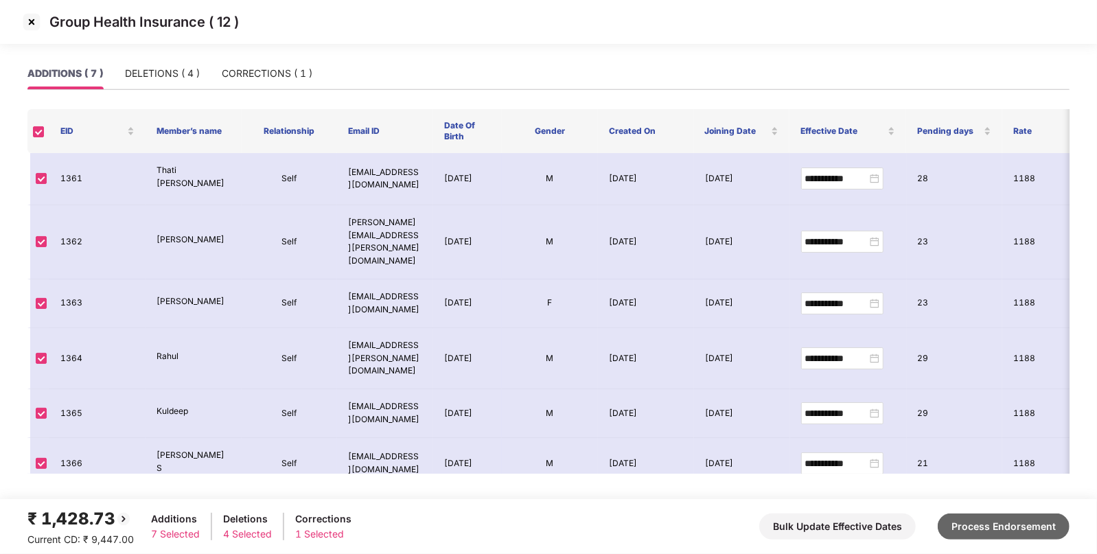
click at [970, 523] on button "Process Endorsement" at bounding box center [1004, 527] width 132 height 26
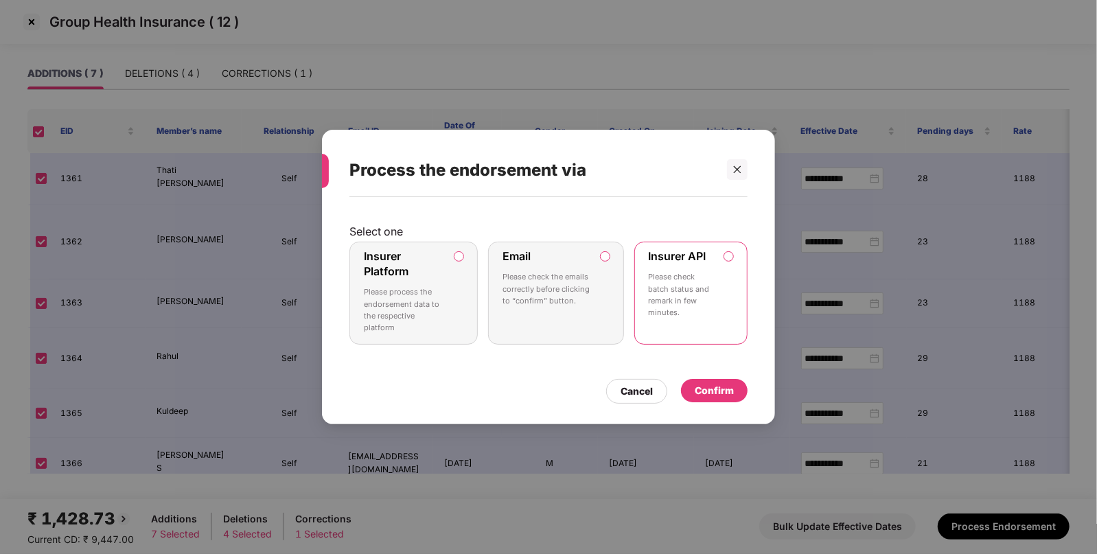
click at [698, 383] on div "Confirm" at bounding box center [714, 390] width 39 height 15
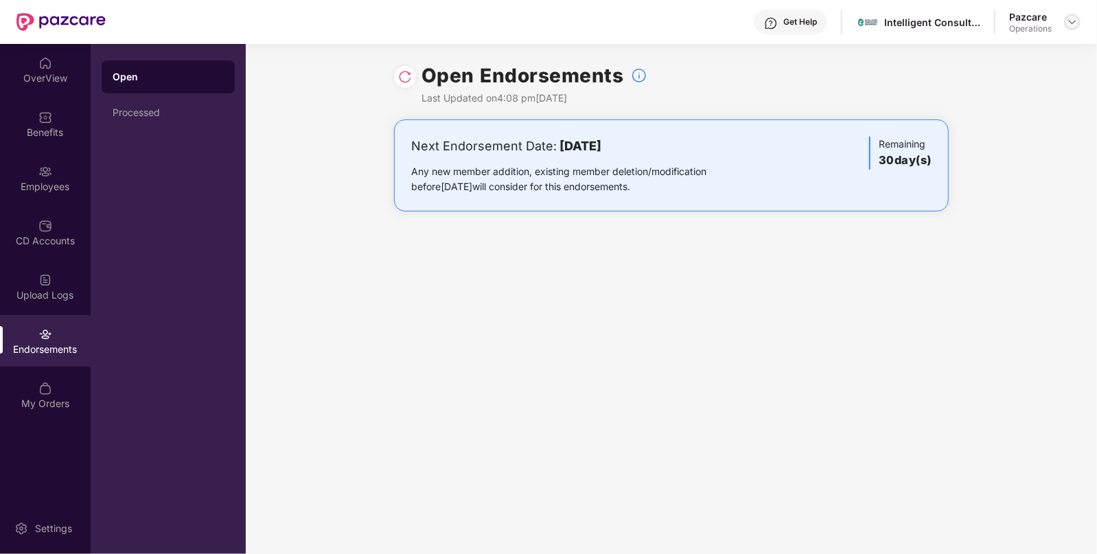
click at [1067, 21] on div at bounding box center [1072, 22] width 16 height 16
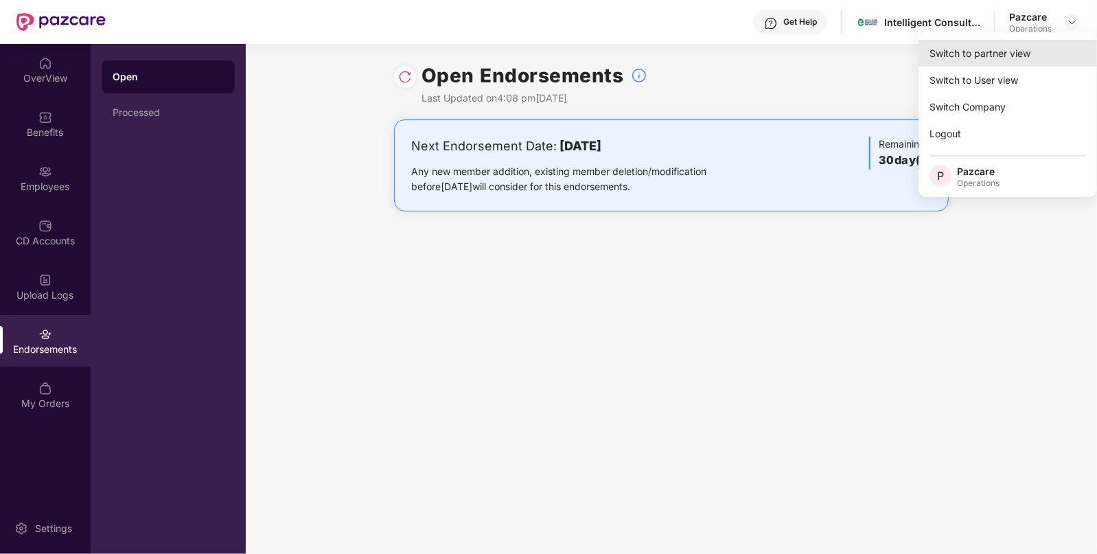
click at [979, 44] on div "Switch to partner view" at bounding box center [1008, 53] width 179 height 27
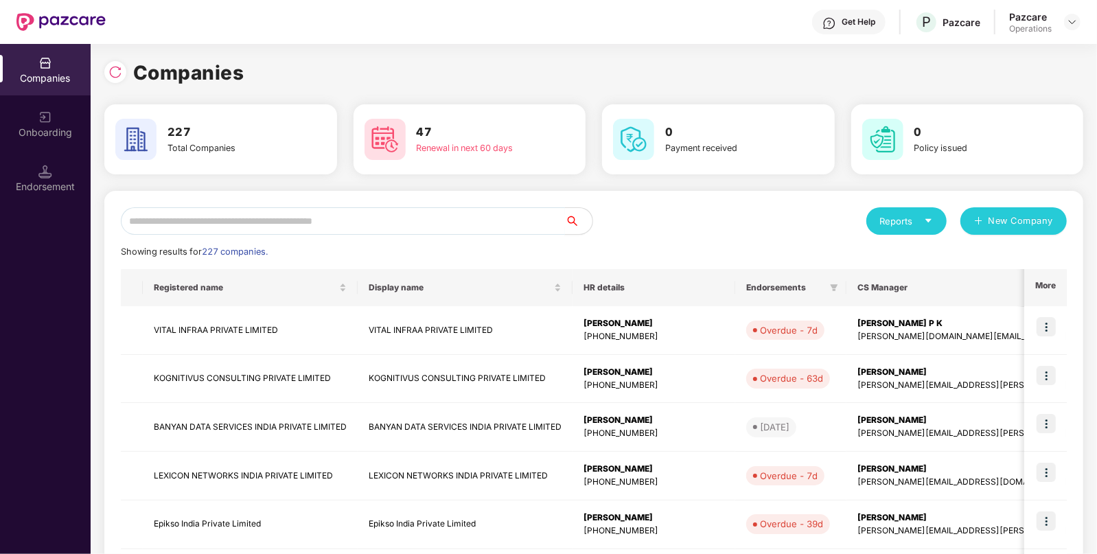
click at [339, 216] on input "text" at bounding box center [343, 220] width 444 height 27
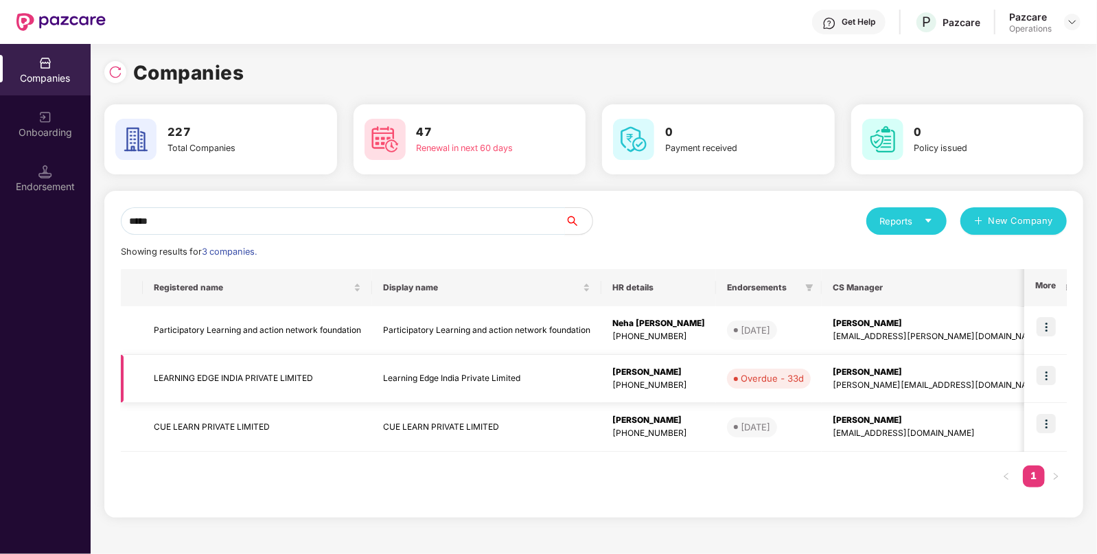
type input "*****"
click at [188, 377] on td "LEARNING EDGE INDIA PRIVATE LIMITED" at bounding box center [257, 379] width 229 height 49
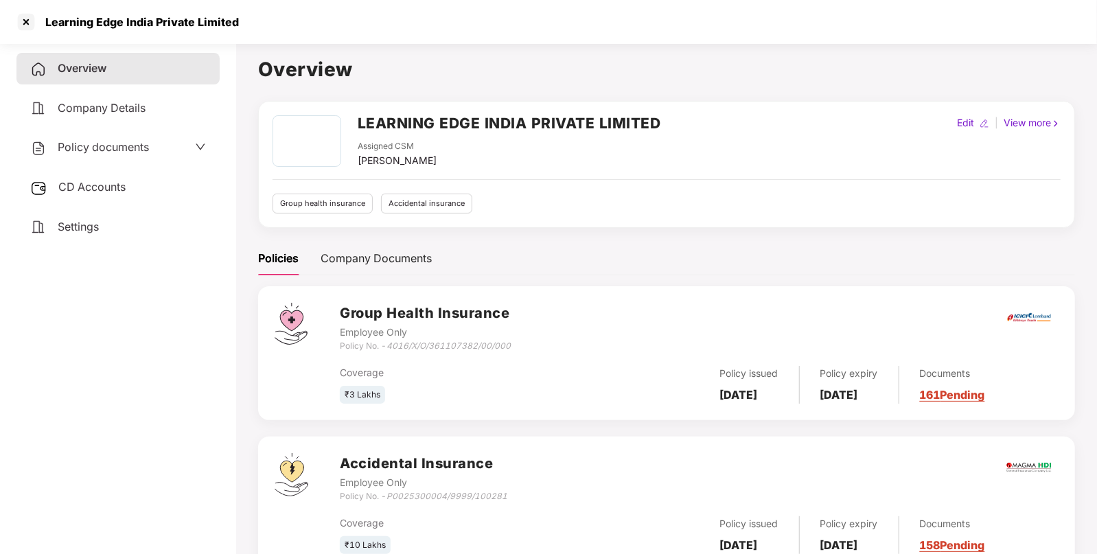
click at [97, 139] on div "Policy documents" at bounding box center [89, 148] width 119 height 18
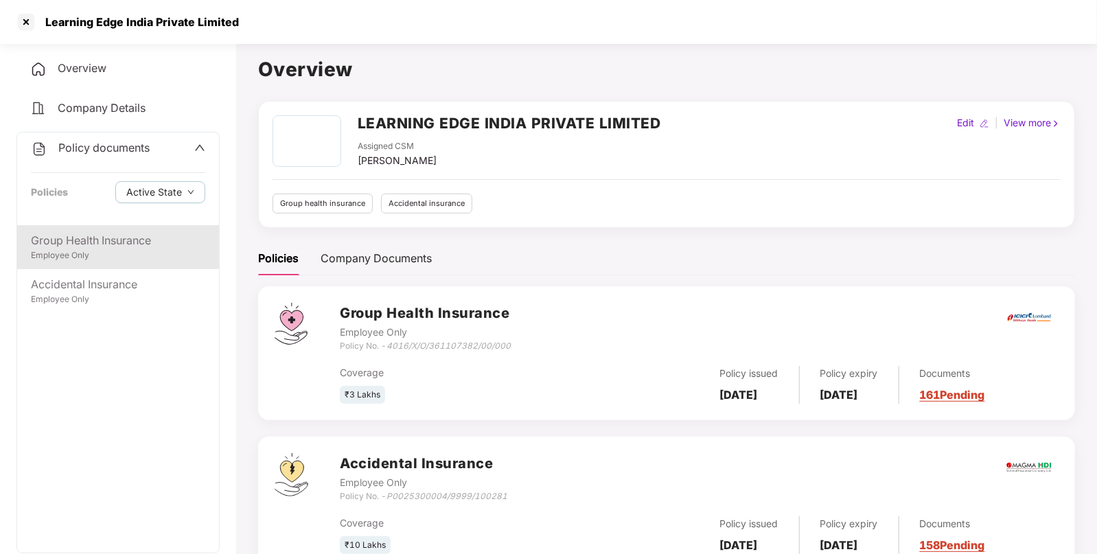
click at [104, 247] on div "Group Health Insurance" at bounding box center [118, 240] width 174 height 17
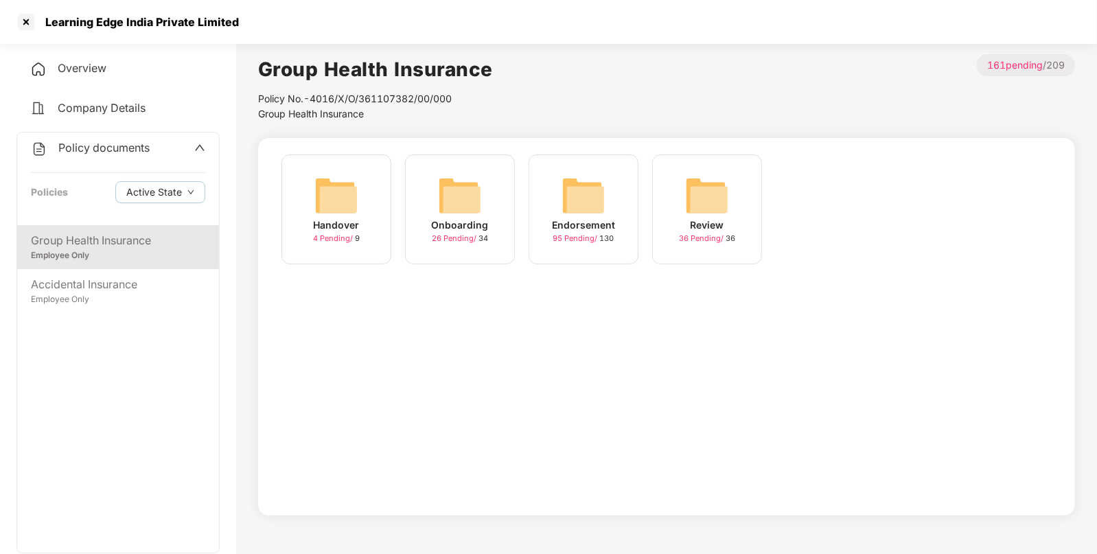
click at [621, 187] on div "Endorsement 95 Pending / 130" at bounding box center [584, 210] width 110 height 110
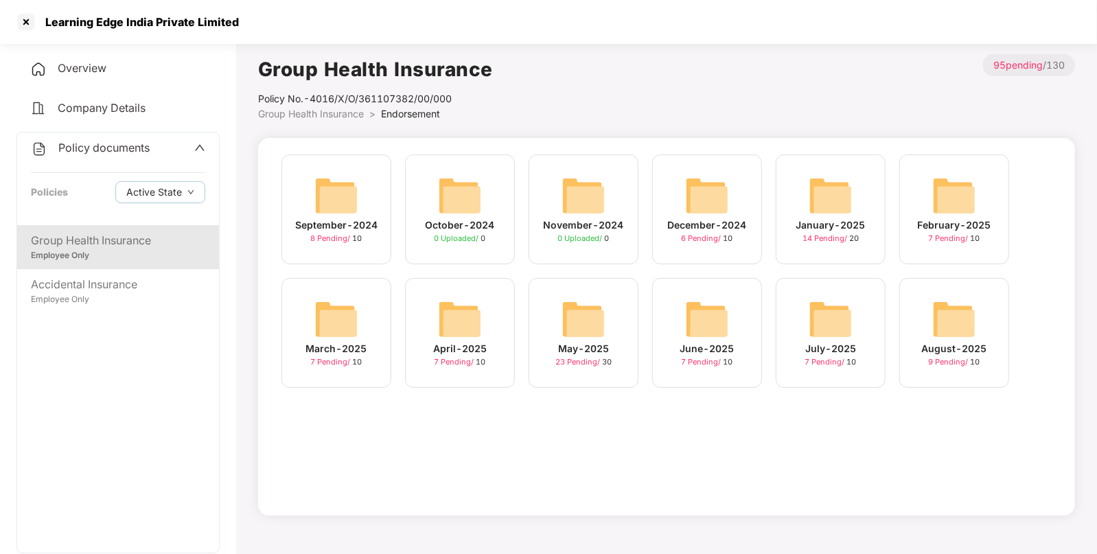
click at [945, 322] on img at bounding box center [955, 319] width 44 height 44
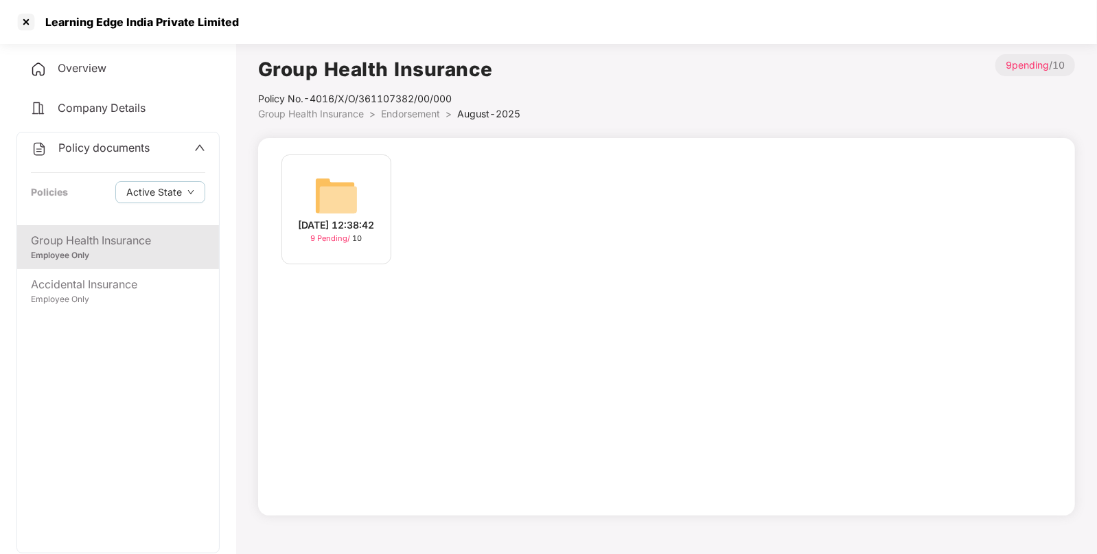
click at [315, 194] on img at bounding box center [337, 196] width 44 height 44
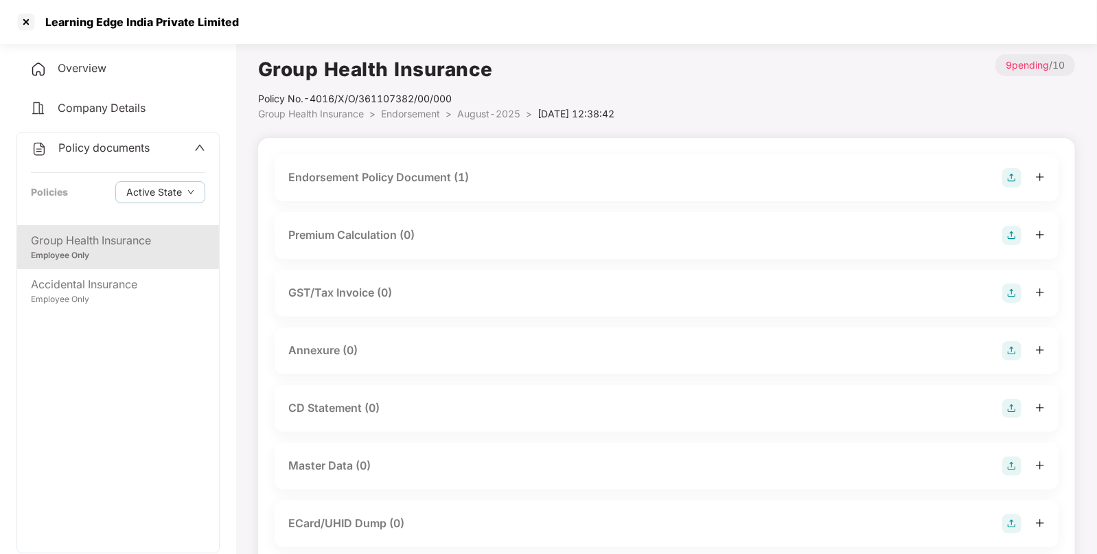
click at [484, 179] on div "Endorsement Policy Document (1)" at bounding box center [666, 177] width 757 height 19
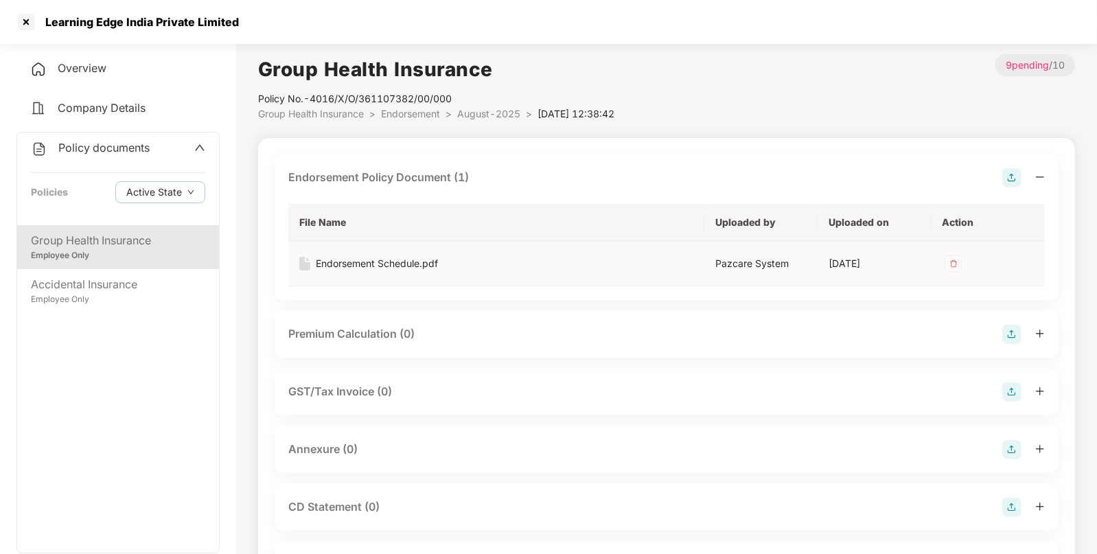
click at [415, 264] on div "Endorsement Schedule.pdf" at bounding box center [377, 263] width 122 height 15
